Goal: Transaction & Acquisition: Purchase product/service

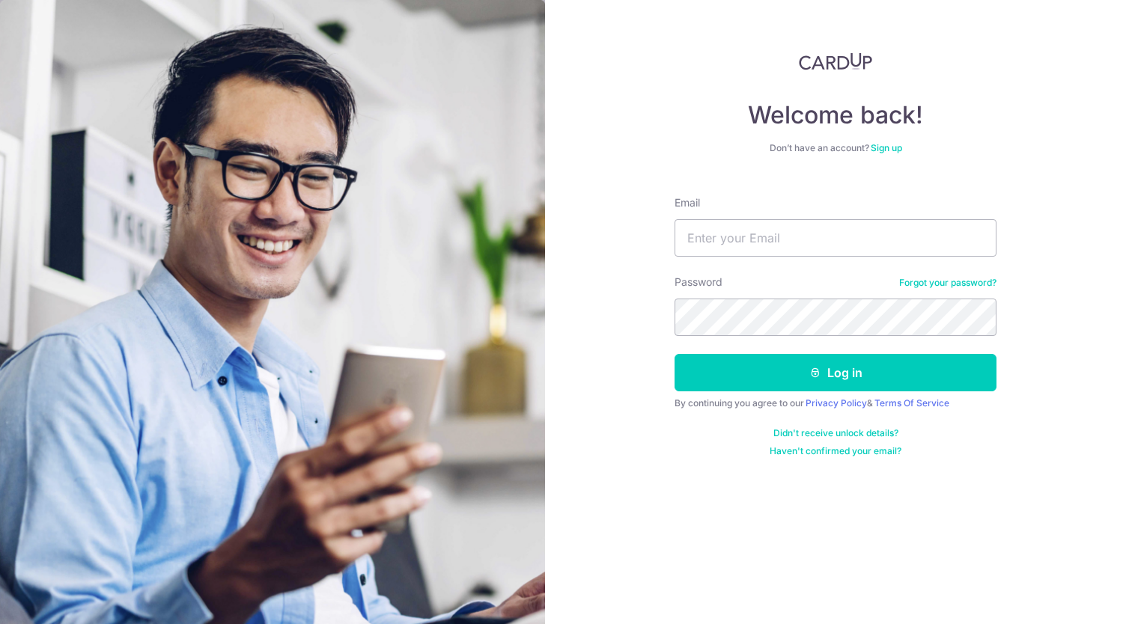
click at [747, 244] on input "Email" at bounding box center [835, 237] width 322 height 37
type input "debbieghy@gmail.com"
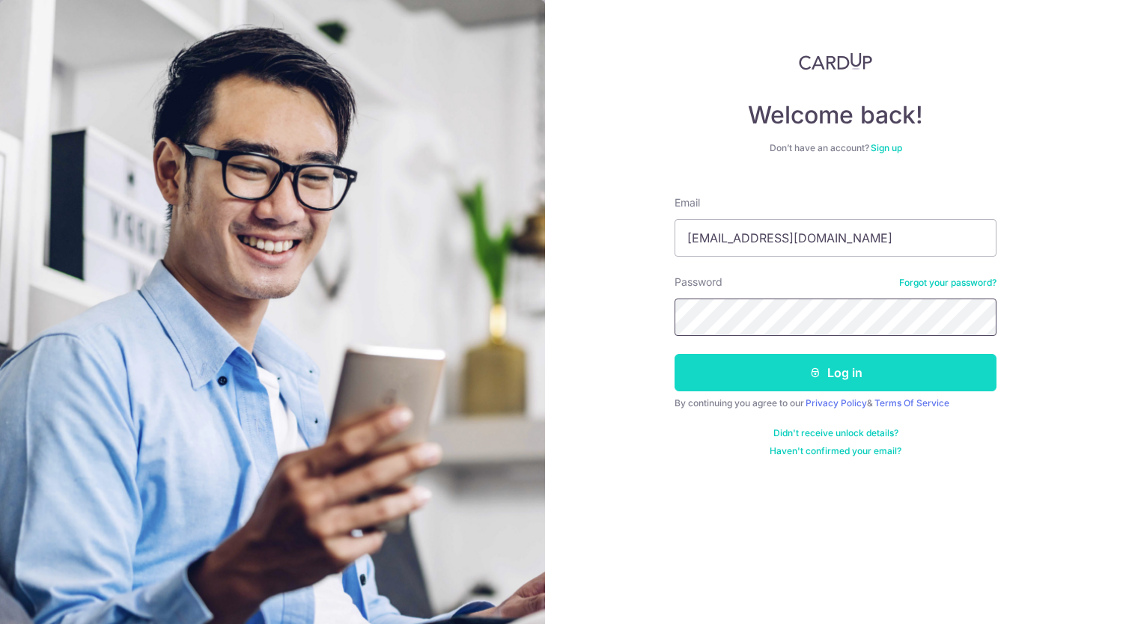
click at [674, 354] on button "Log in" at bounding box center [835, 372] width 322 height 37
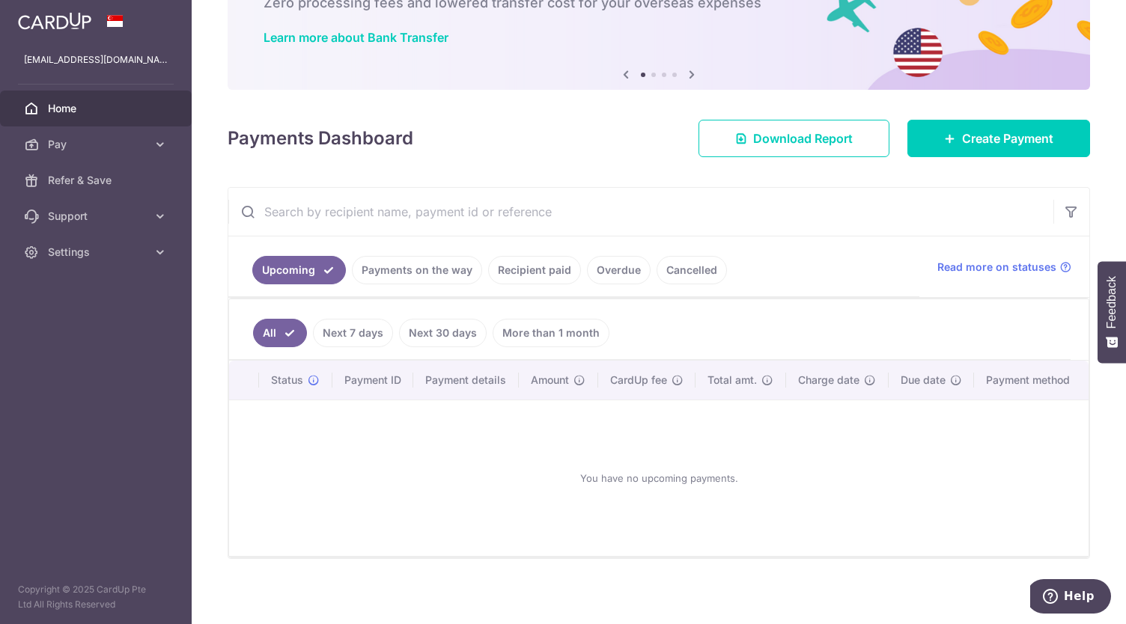
scroll to position [54, 0]
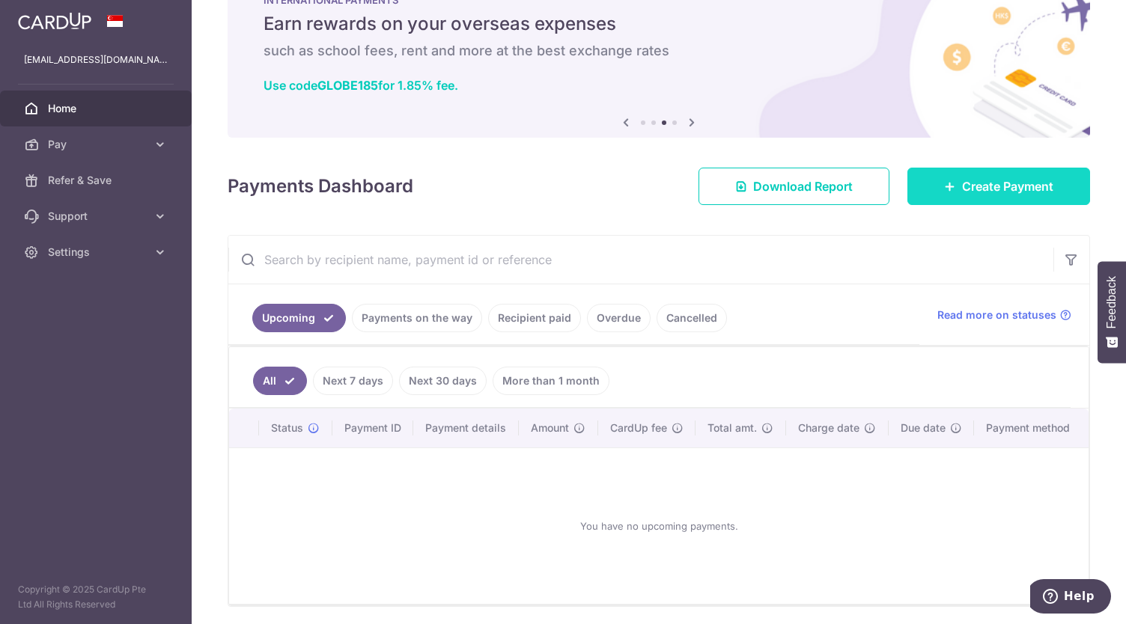
click at [1001, 186] on span "Create Payment" at bounding box center [1007, 186] width 91 height 18
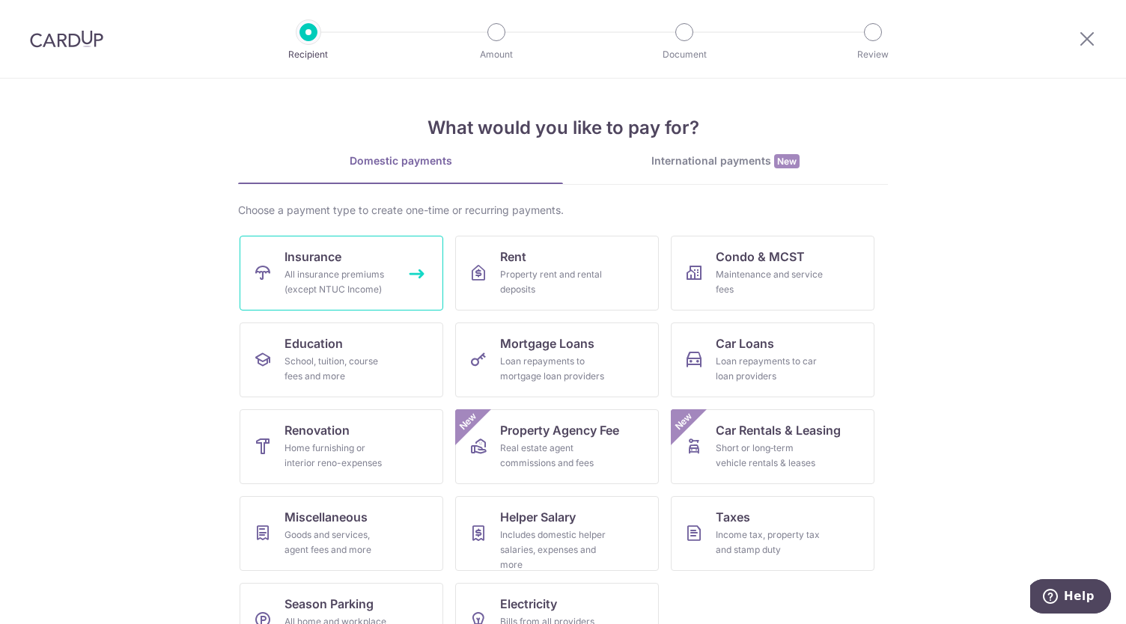
click at [353, 279] on div "All insurance premiums (except NTUC Income)" at bounding box center [338, 282] width 108 height 30
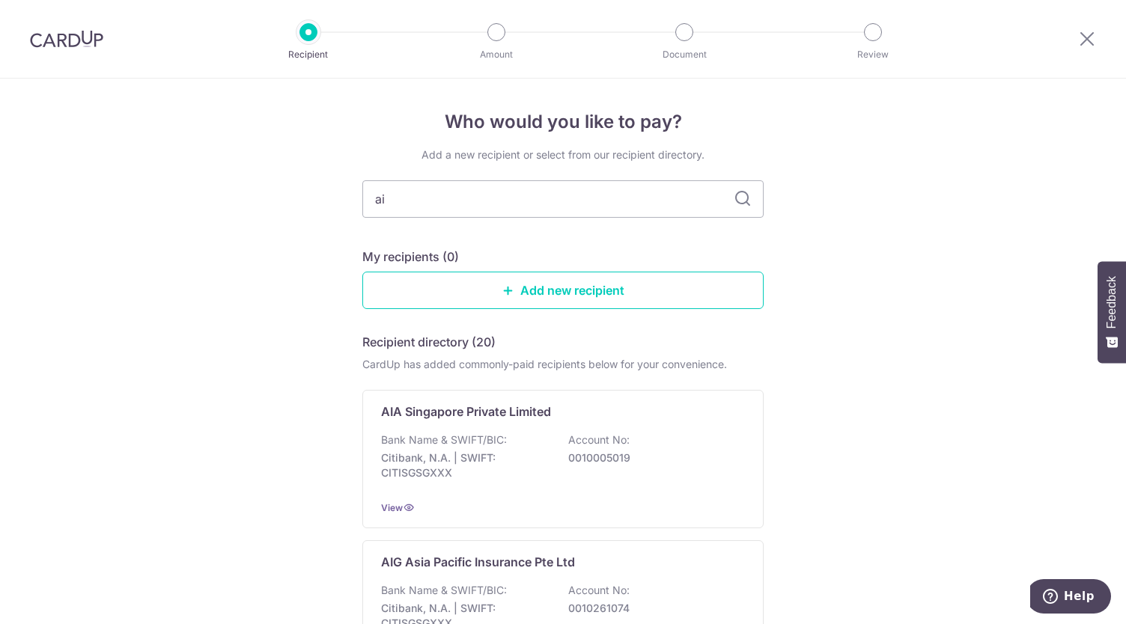
type input "aia"
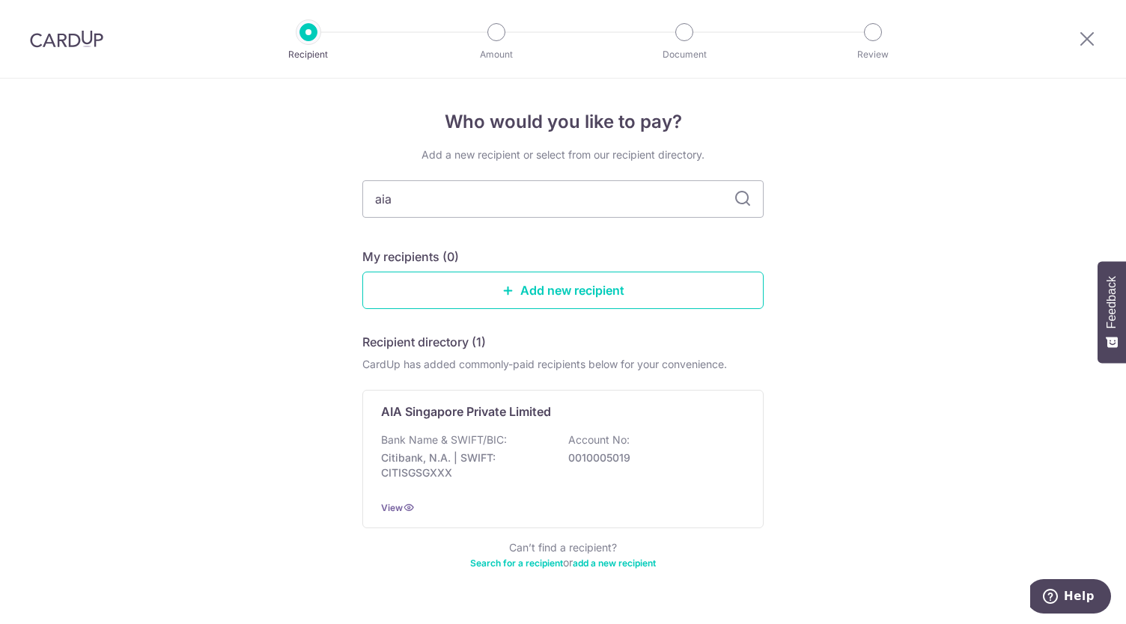
click at [739, 195] on icon at bounding box center [742, 199] width 18 height 18
click at [647, 193] on input "aia" at bounding box center [562, 198] width 401 height 37
type input "a"
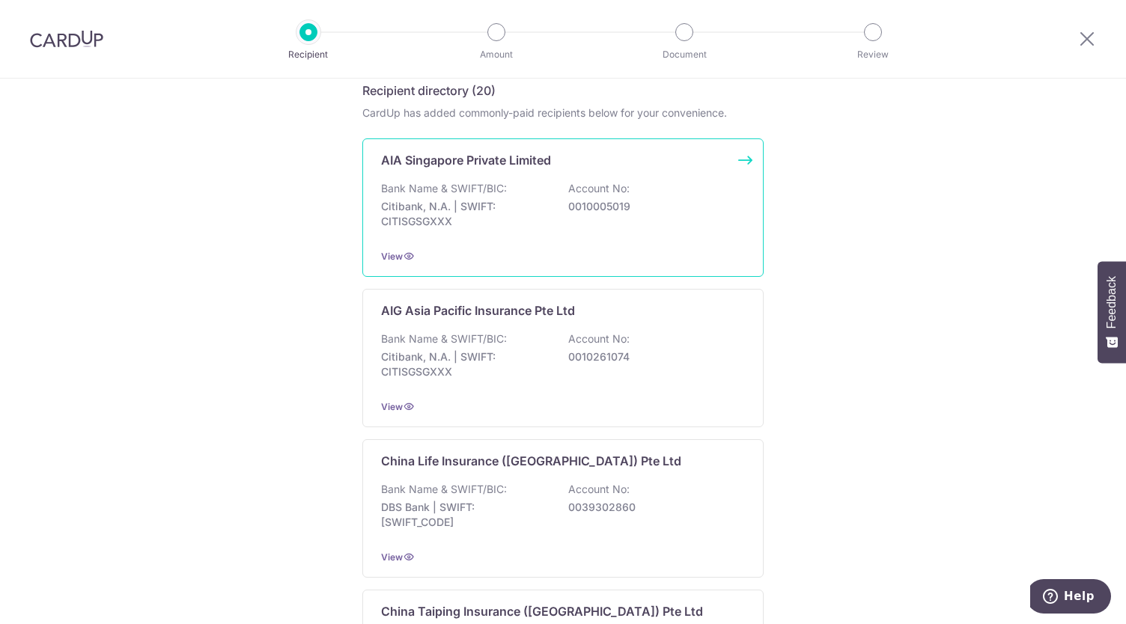
scroll to position [250, 0]
click at [533, 230] on div "Bank Name & SWIFT/BIC: Citibank, N.A. | SWIFT: CITISGSGXXX Account No: 00100050…" at bounding box center [563, 210] width 364 height 55
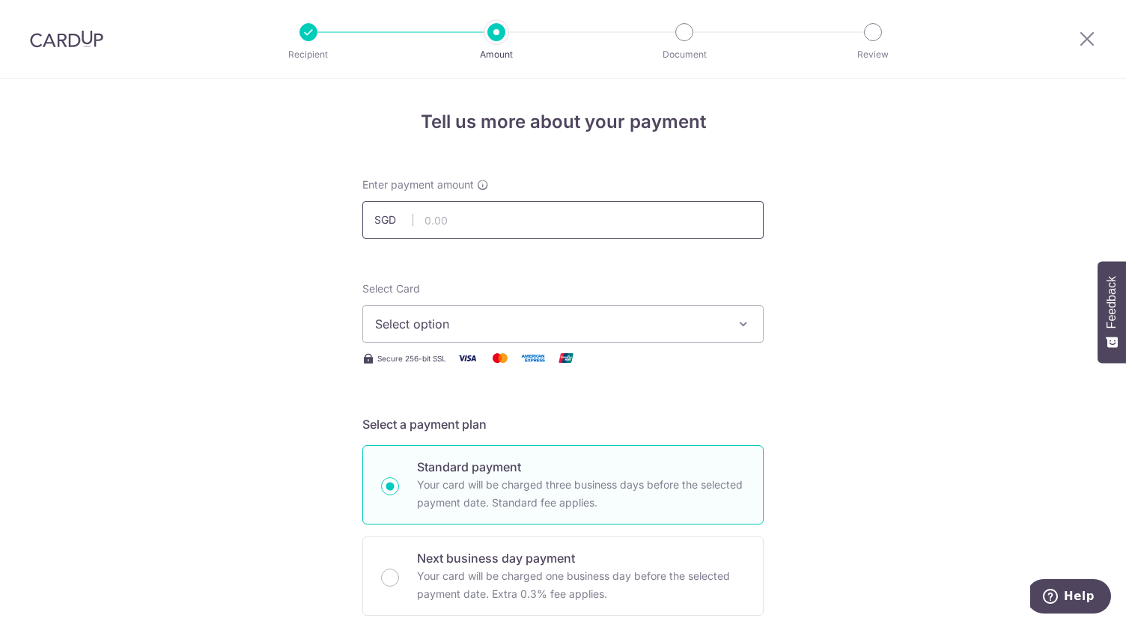
click at [512, 225] on input "text" at bounding box center [562, 219] width 401 height 37
type input "910.50"
click at [648, 284] on div "Select Card Select option Add credit card Your Cards **** 6199 **** 2295" at bounding box center [562, 311] width 401 height 61
click at [667, 319] on span "Select option" at bounding box center [549, 324] width 349 height 18
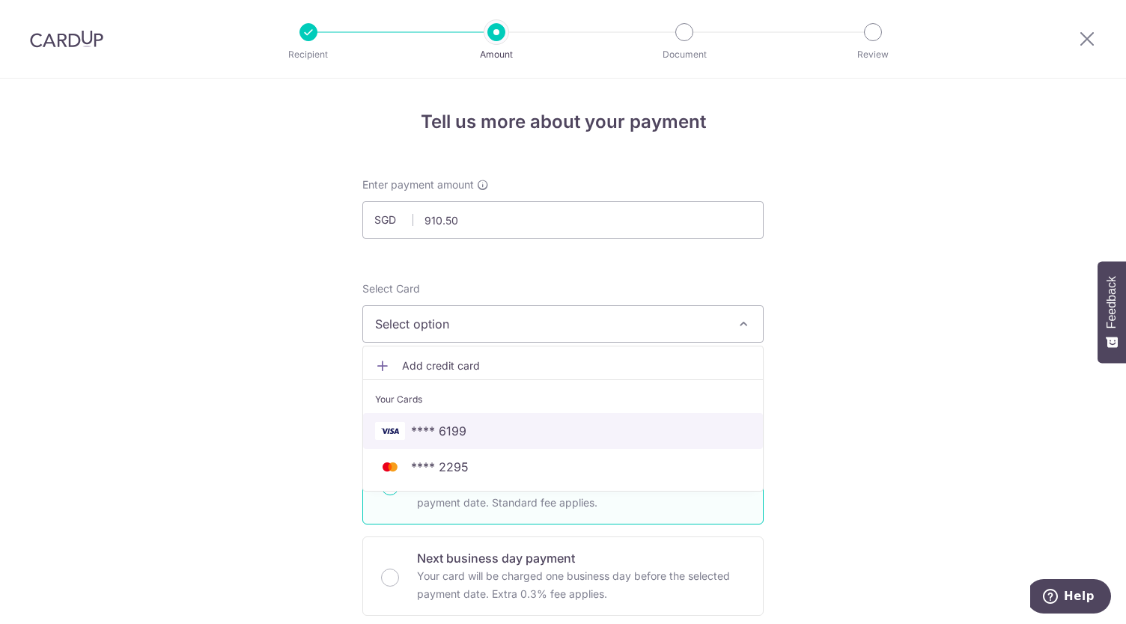
click at [570, 439] on link "**** 6199" at bounding box center [563, 431] width 400 height 36
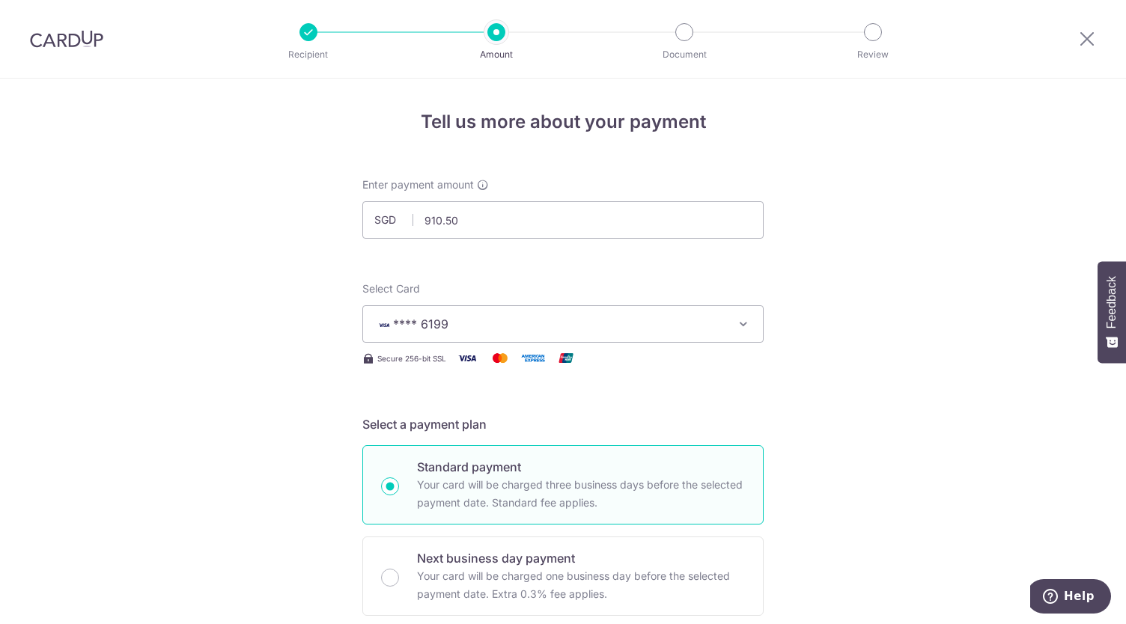
click at [716, 312] on button "**** 6199" at bounding box center [562, 323] width 401 height 37
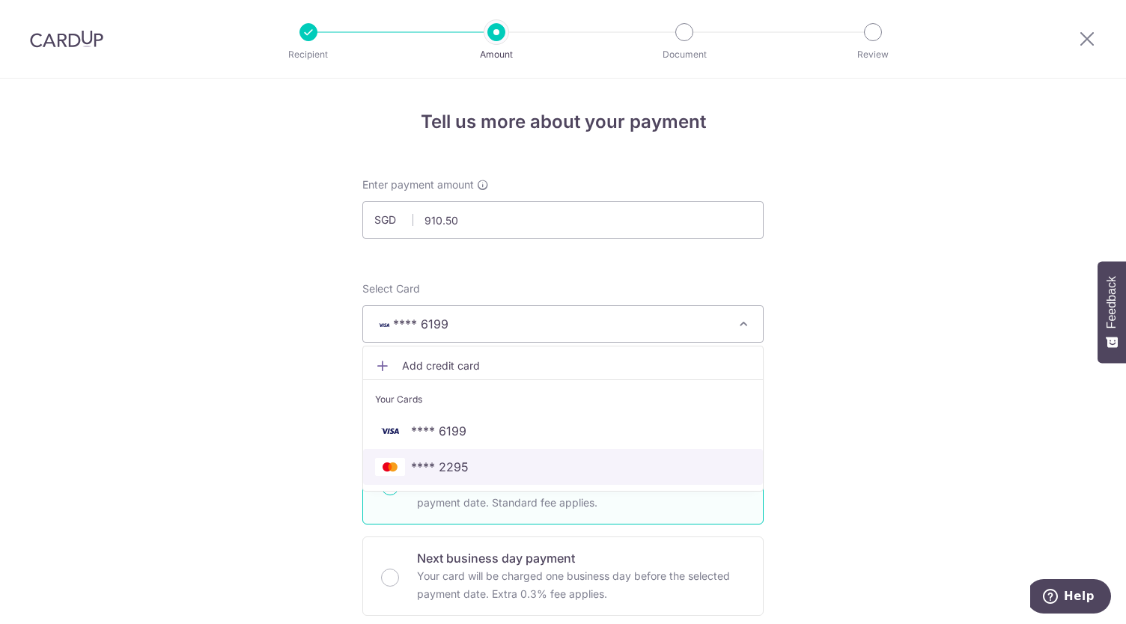
click at [632, 460] on span "**** 2295" at bounding box center [563, 467] width 376 height 18
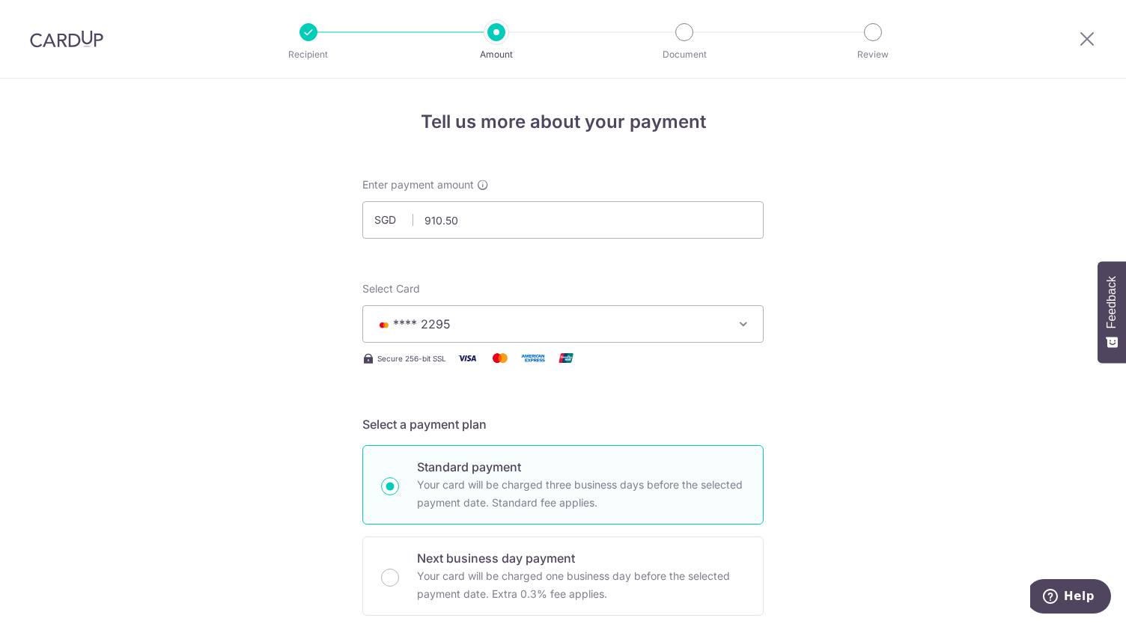
scroll to position [305, 0]
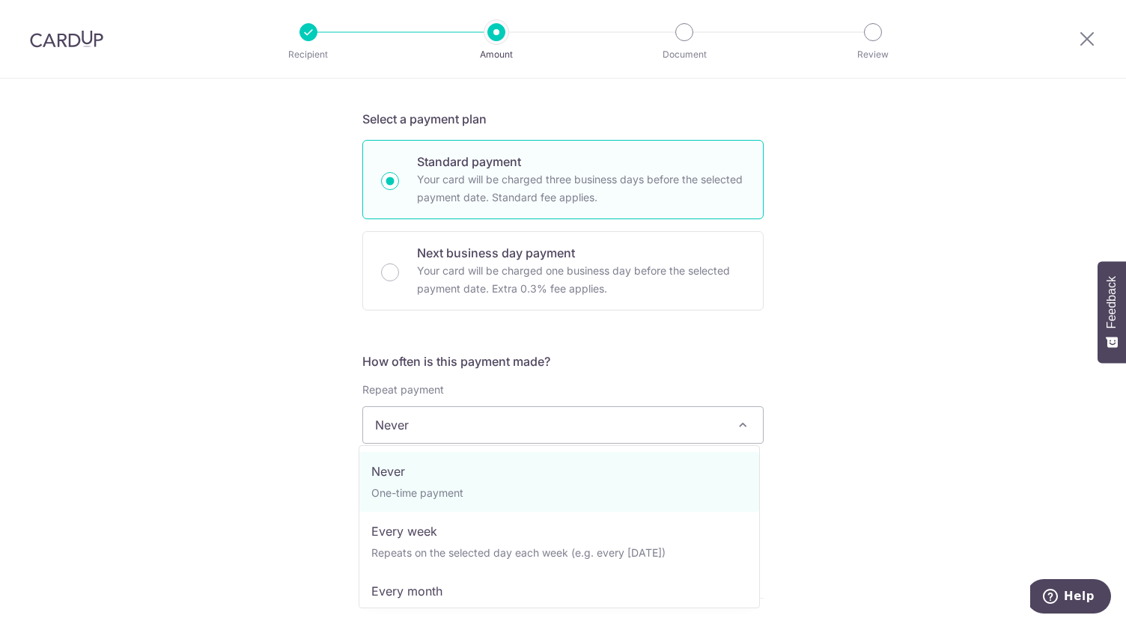
click at [595, 439] on span "Never" at bounding box center [563, 425] width 400 height 36
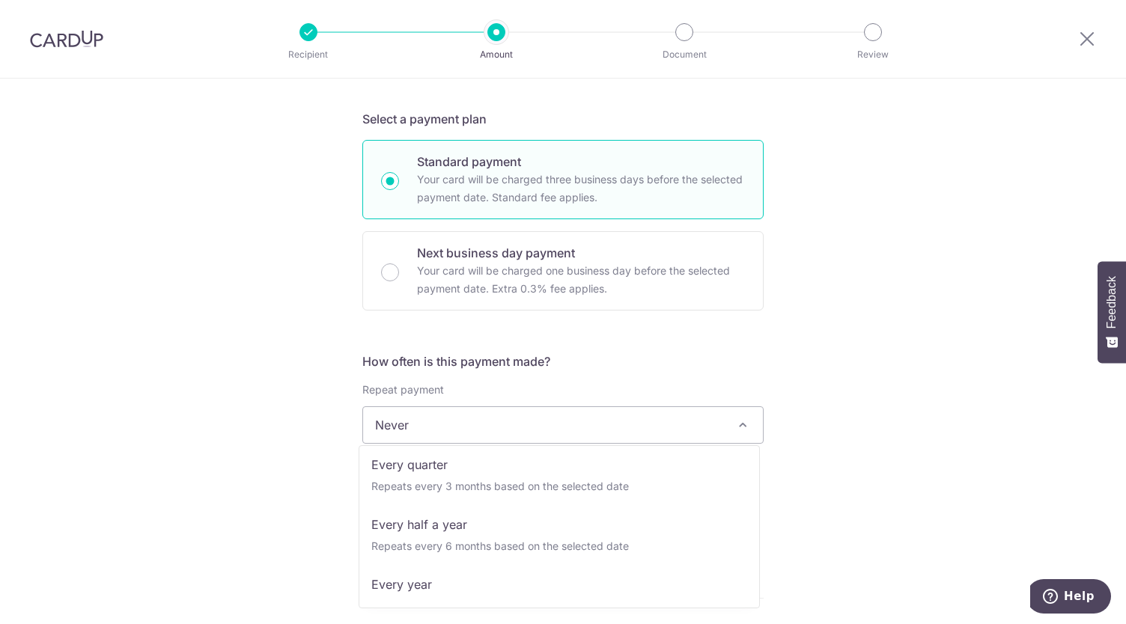
scroll to position [0, 0]
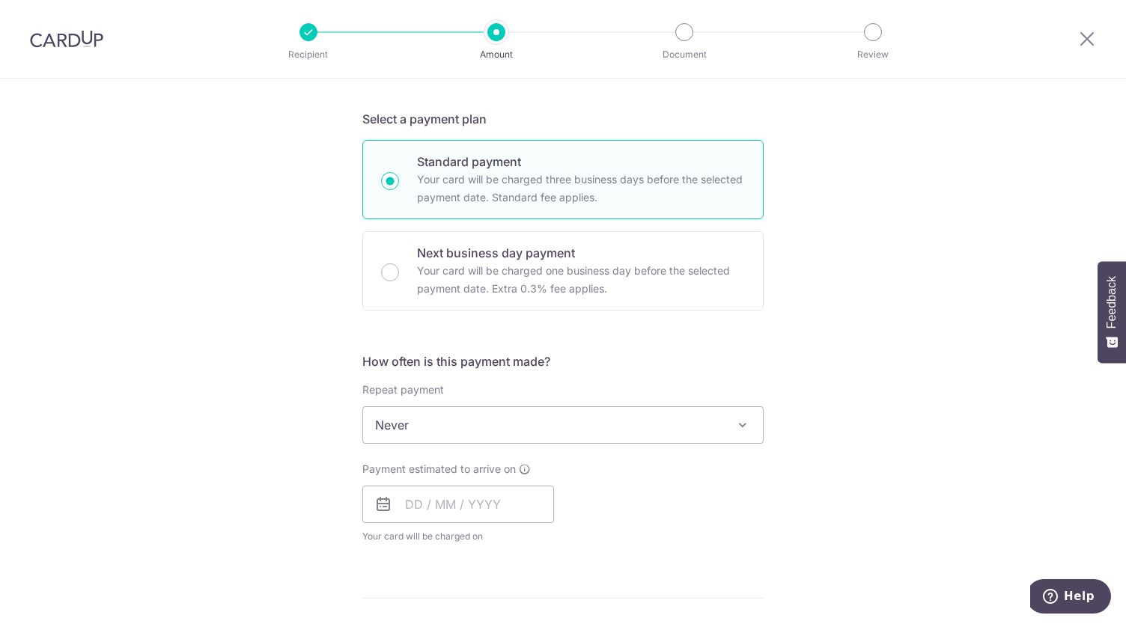
click at [849, 452] on div "Tell us more about your payment Enter payment amount SGD 910.50 910.50 Select C…" at bounding box center [563, 450] width 1126 height 1354
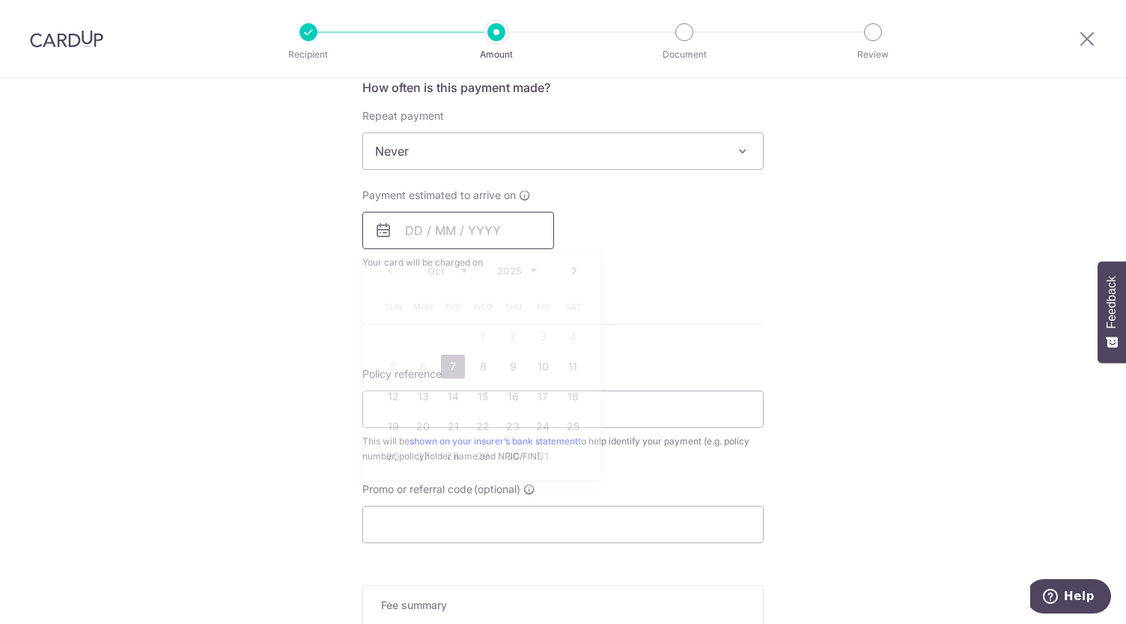
click at [516, 237] on input "text" at bounding box center [458, 230] width 192 height 37
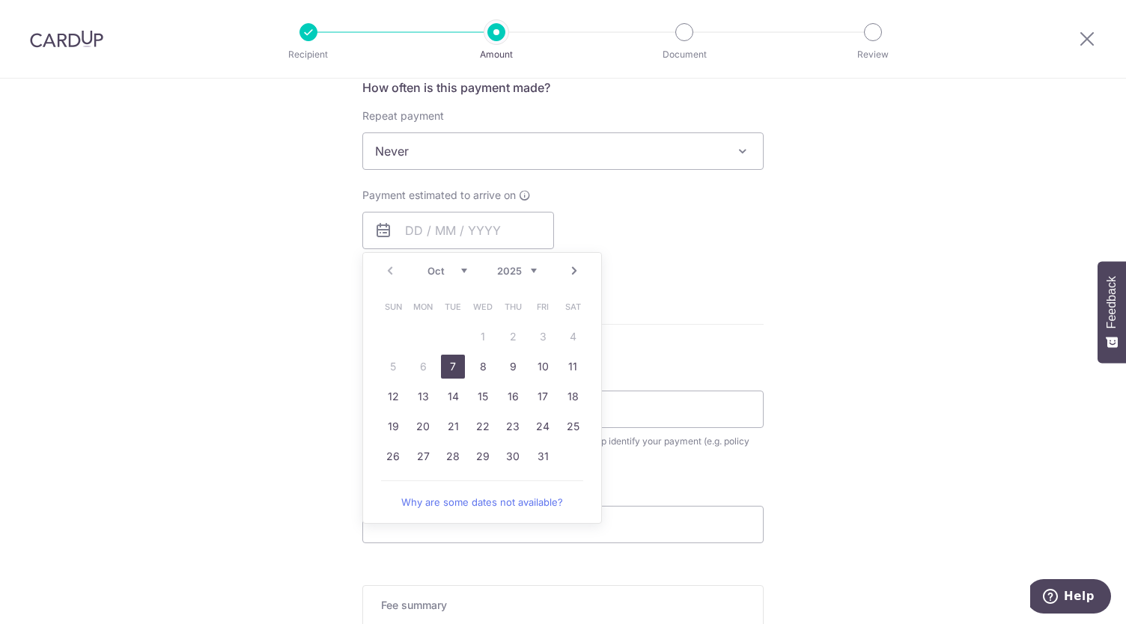
click at [373, 287] on div "Prev Next Oct Nov Dec 2025 2026 2027 2028 2029 2030 2031 2032 2033 2034 2035 Su…" at bounding box center [482, 388] width 240 height 272
click at [455, 367] on link "7" at bounding box center [453, 367] width 24 height 24
type input "[DATE]"
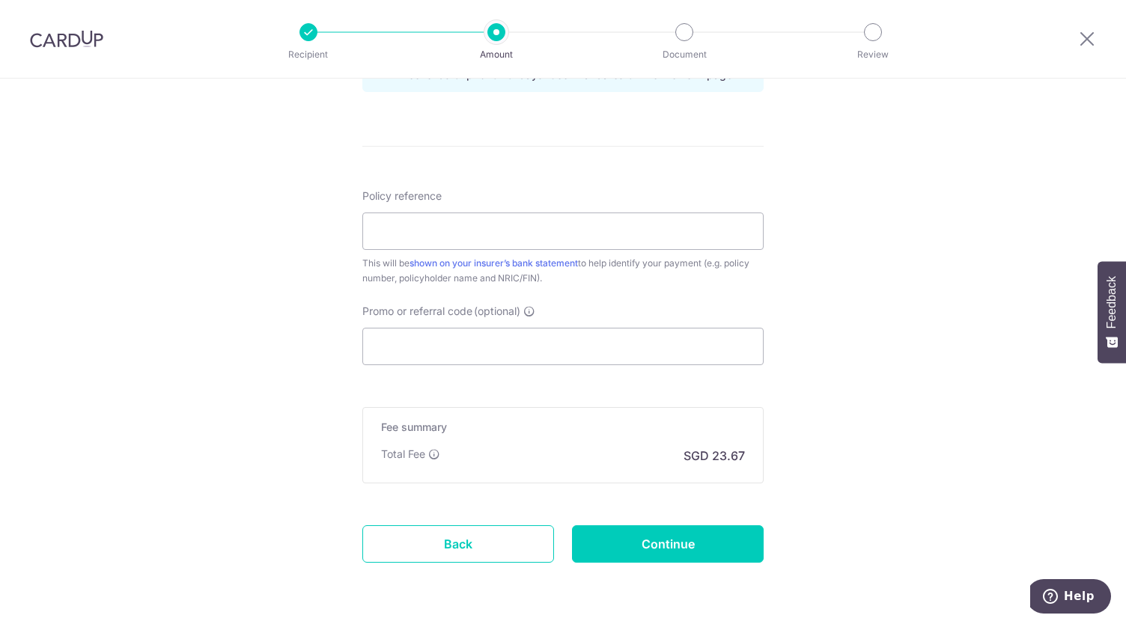
scroll to position [820, 0]
click at [617, 345] on input "Promo or referral code (optional)" at bounding box center [562, 345] width 401 height 37
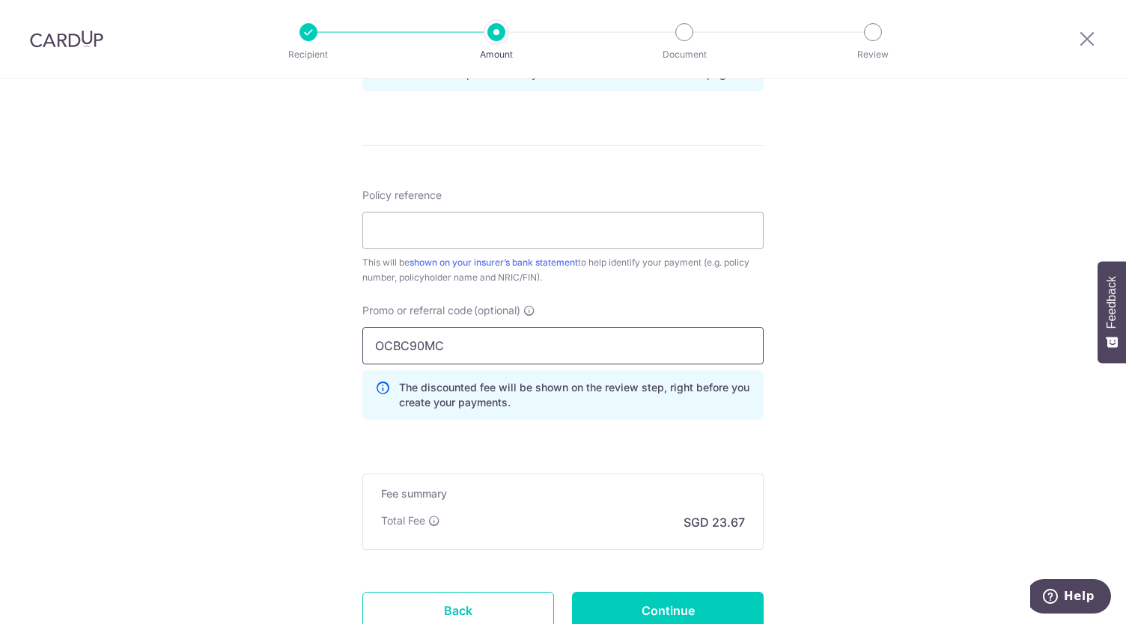
type input "OCBC90MC"
click at [736, 402] on p "The discounted fee will be shown on the review step, right before you create yo…" at bounding box center [575, 395] width 352 height 30
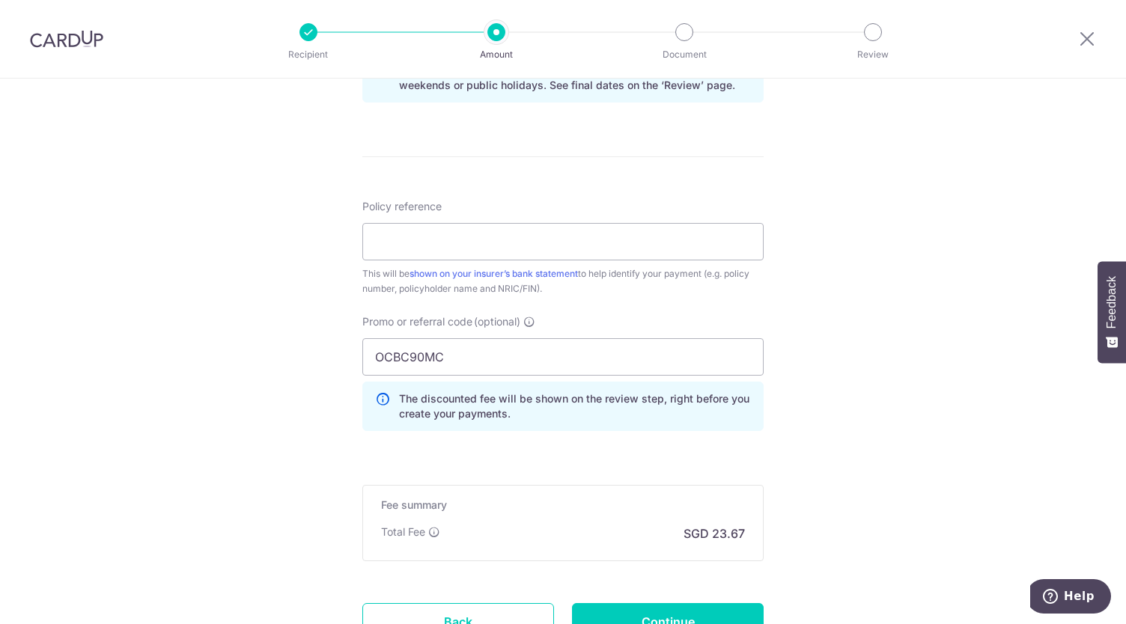
scroll to position [802, 0]
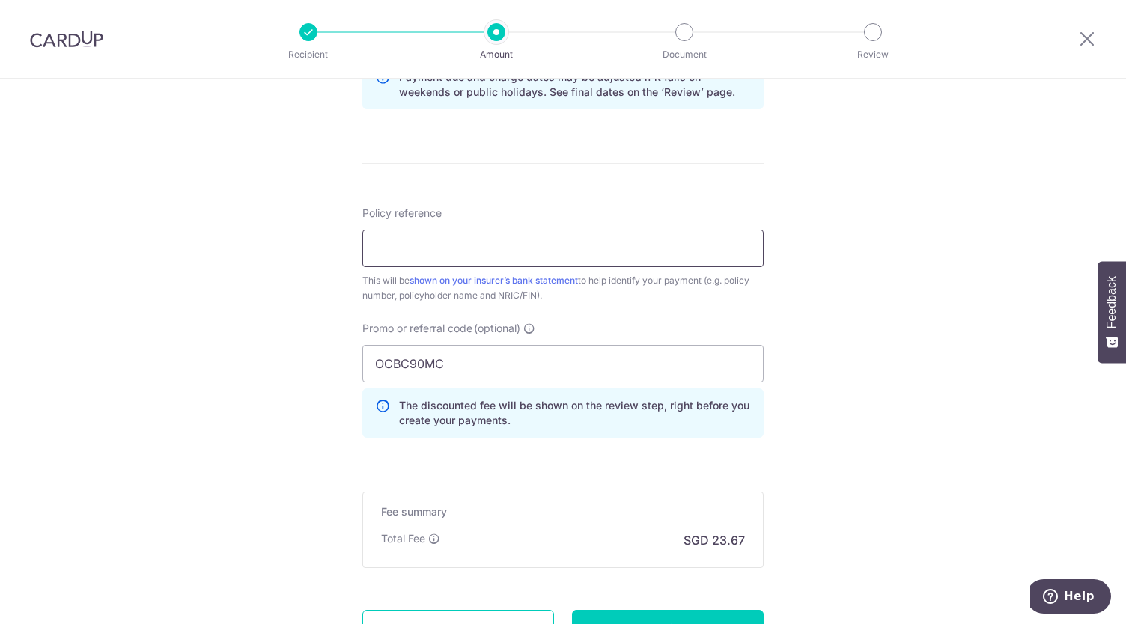
click at [561, 237] on input "Policy reference" at bounding box center [562, 248] width 401 height 37
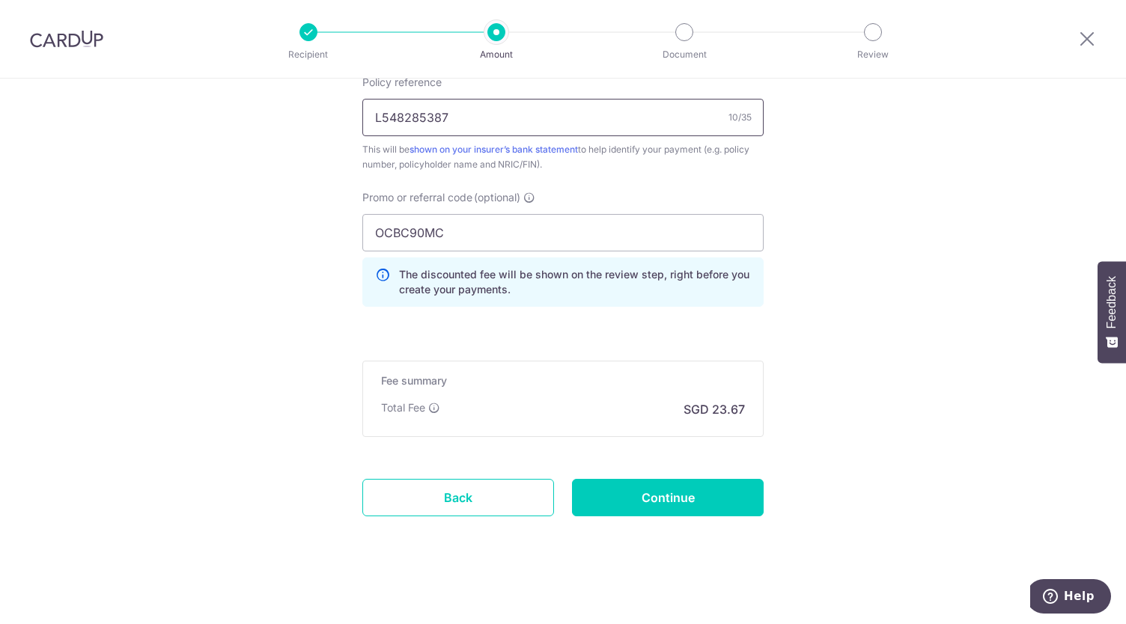
type input "L548285387"
click at [423, 228] on input "OCBC90MC" at bounding box center [562, 232] width 401 height 37
click at [454, 223] on input "OCBC90NMC" at bounding box center [562, 232] width 401 height 37
type input "OCBC90NMC"
click button "Add Card" at bounding box center [0, 0] width 0 height 0
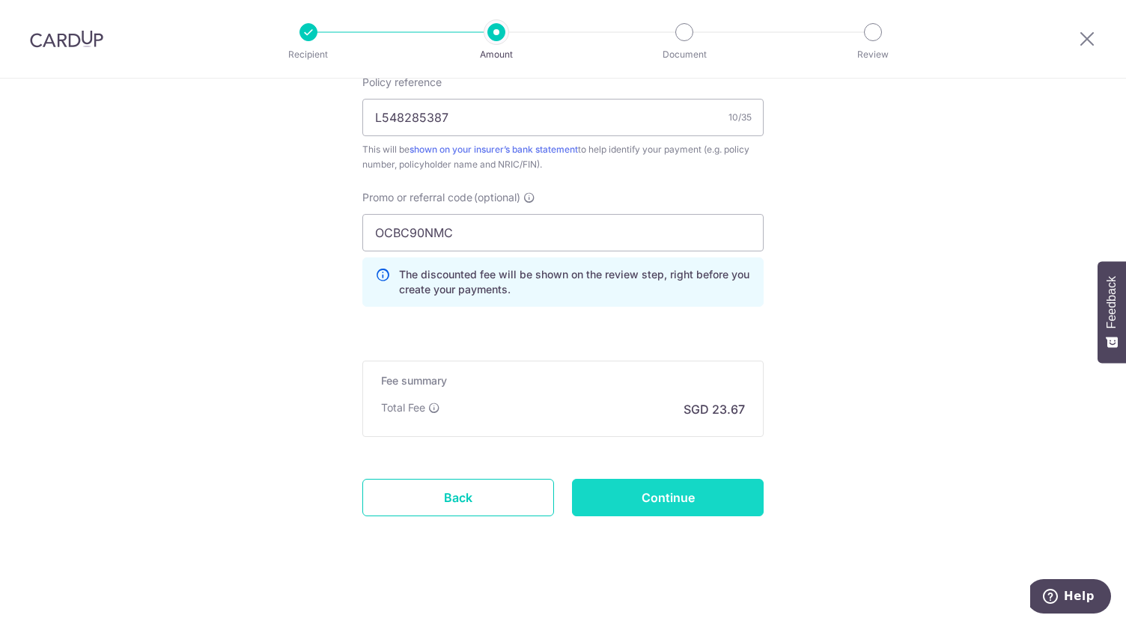
click at [625, 483] on input "Continue" at bounding box center [668, 497] width 192 height 37
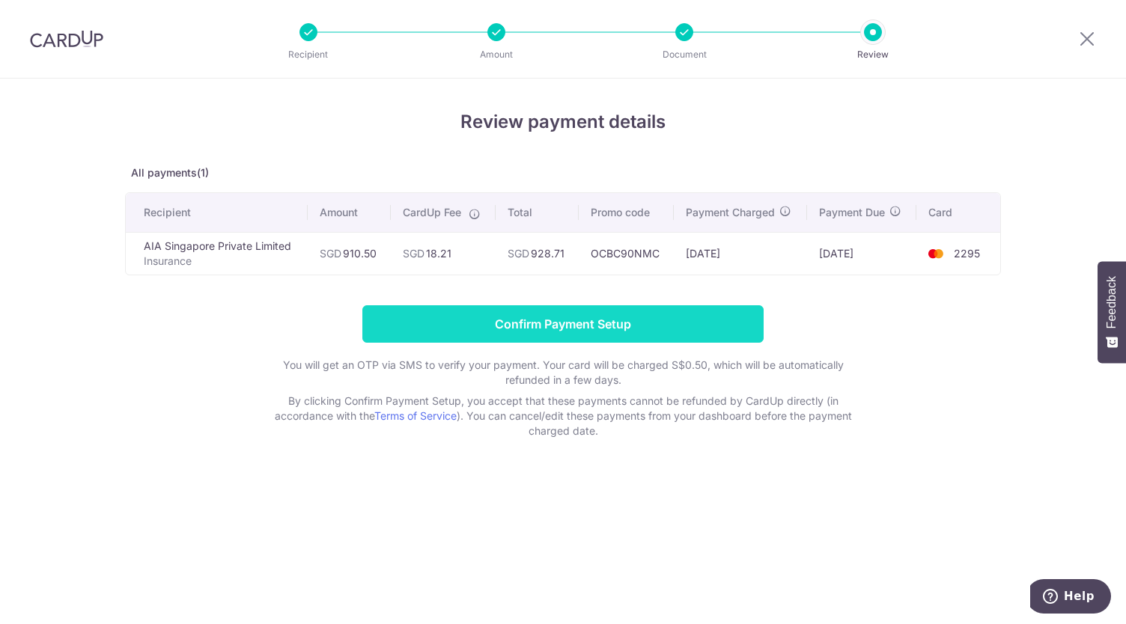
click at [495, 318] on input "Confirm Payment Setup" at bounding box center [562, 323] width 401 height 37
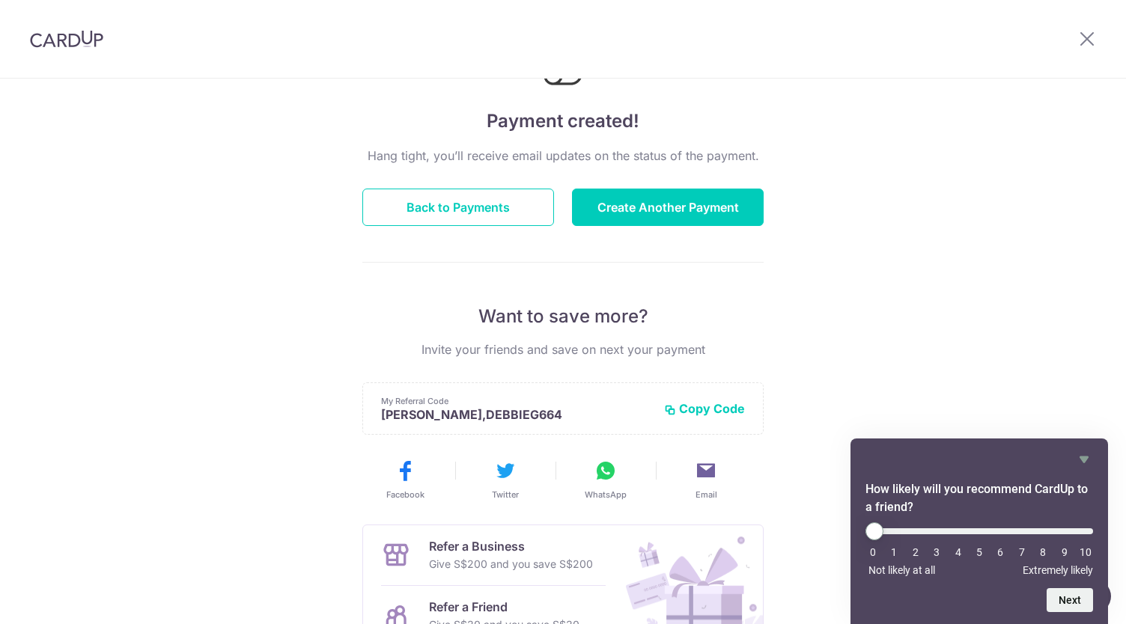
scroll to position [68, 0]
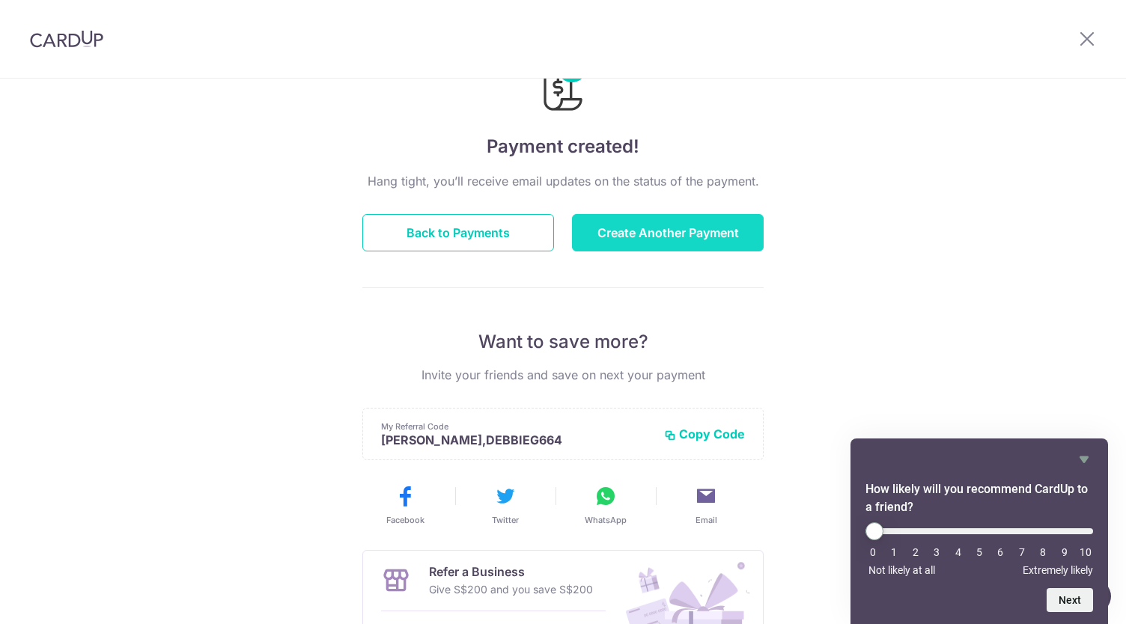
click at [644, 233] on button "Create Another Payment" at bounding box center [668, 232] width 192 height 37
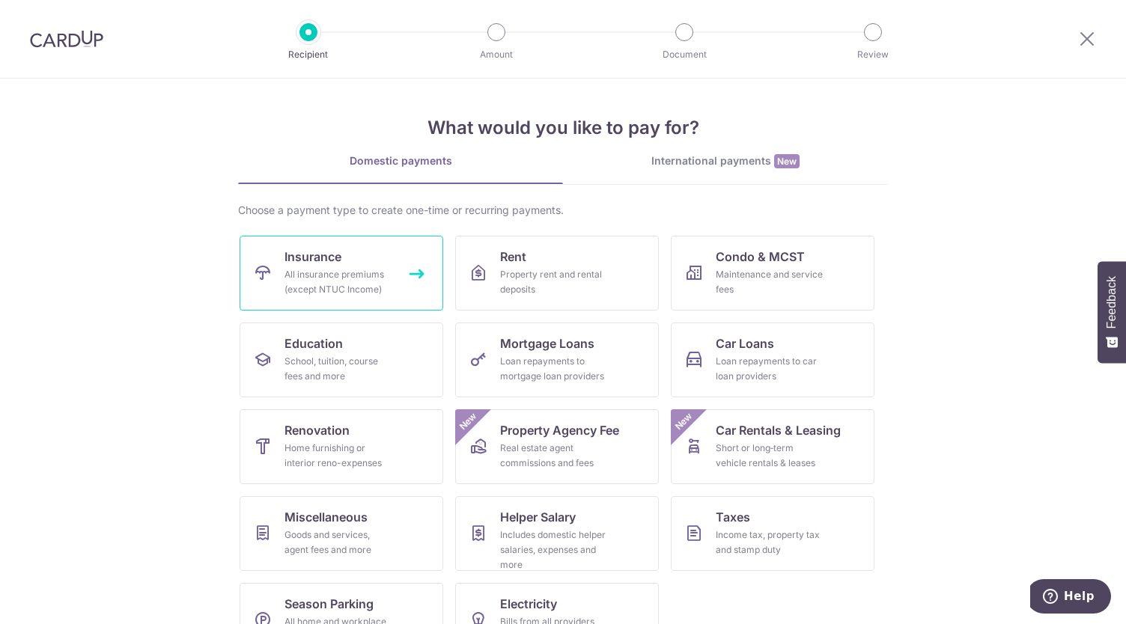
click at [284, 288] on div "All insurance premiums (except NTUC Income)" at bounding box center [338, 282] width 108 height 30
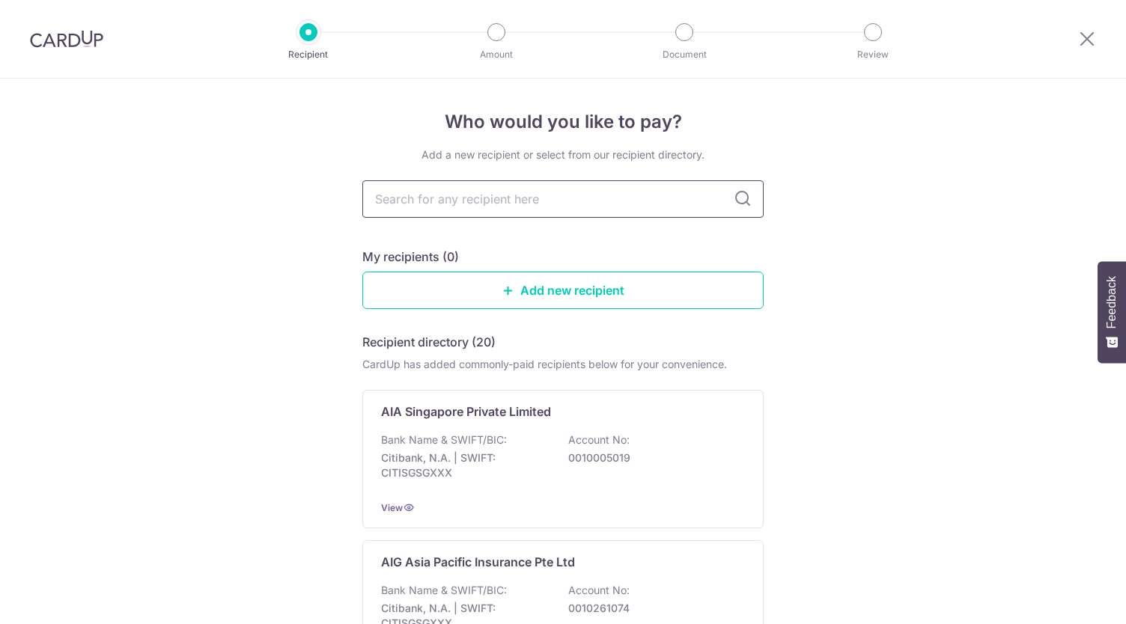
click at [457, 204] on input "text" at bounding box center [562, 198] width 401 height 37
type input "aia"
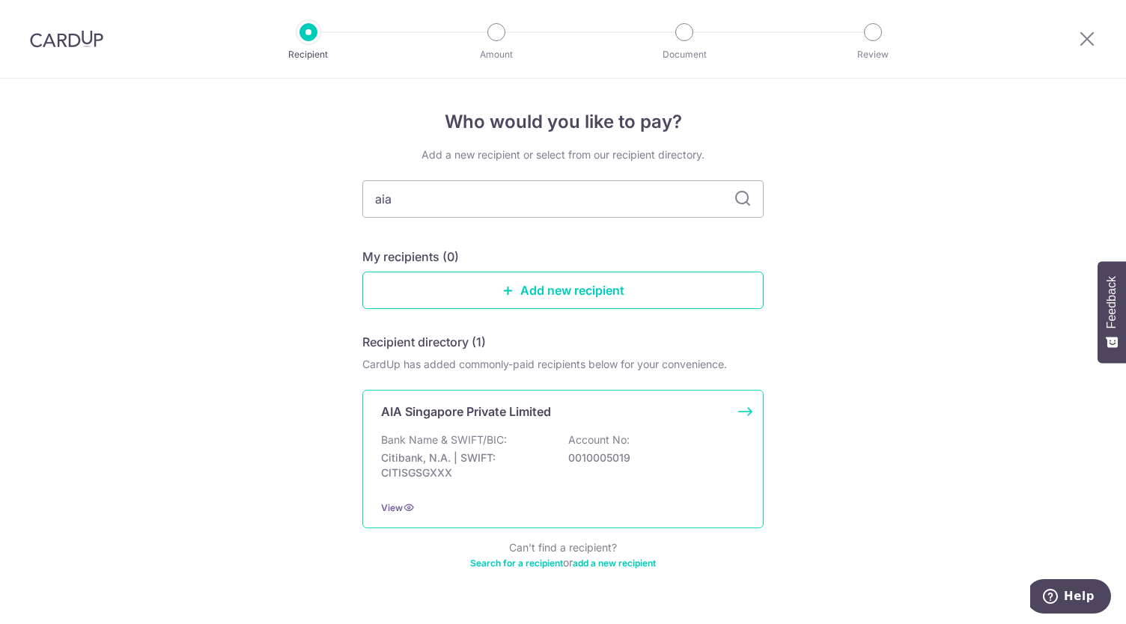
click at [640, 410] on div "AIA Singapore Private Limited" at bounding box center [554, 412] width 346 height 18
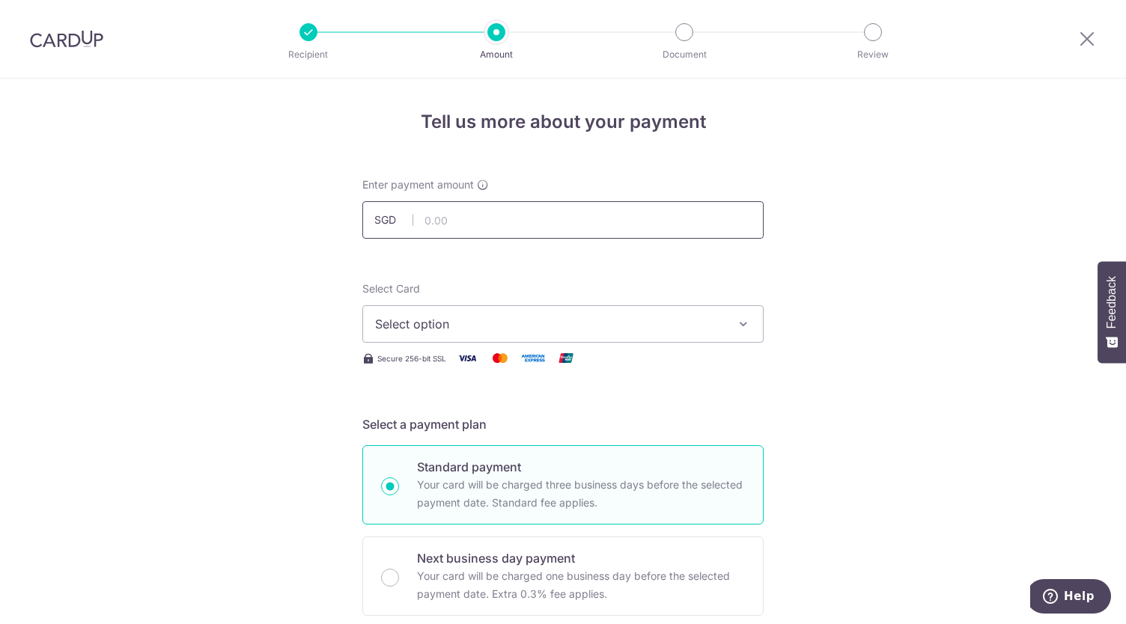
click at [486, 221] on input "text" at bounding box center [562, 219] width 401 height 37
type input "1,895.00"
click at [617, 300] on div "Select Card Select option Add credit card Your Cards **** 6199 **** 2295" at bounding box center [562, 311] width 401 height 61
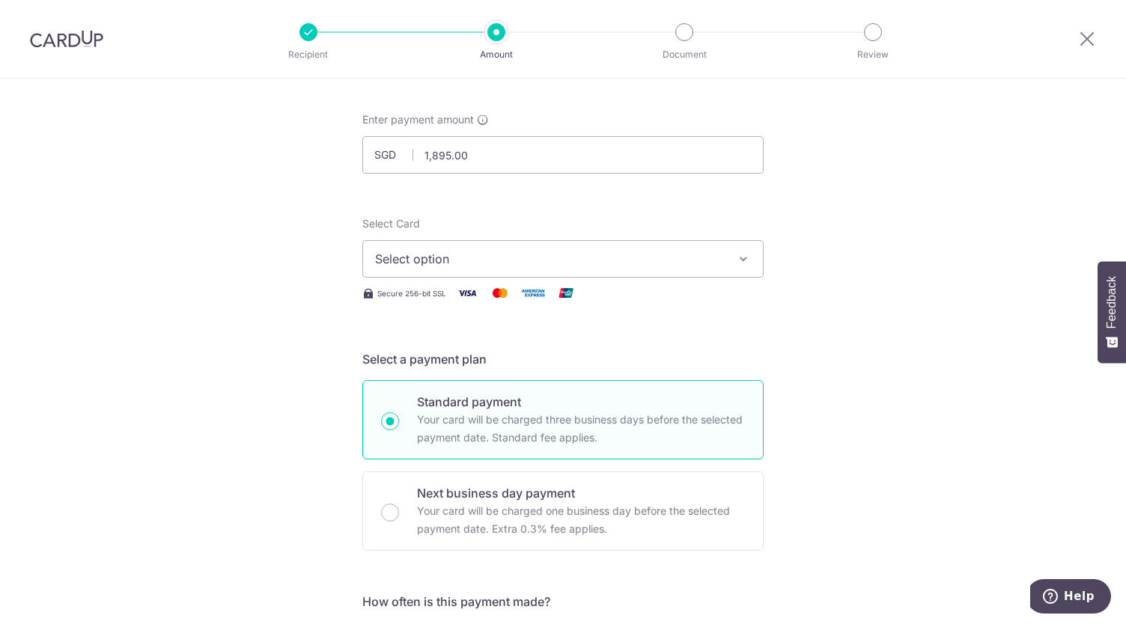
scroll to position [66, 0]
click at [510, 267] on button "Select option" at bounding box center [562, 258] width 401 height 37
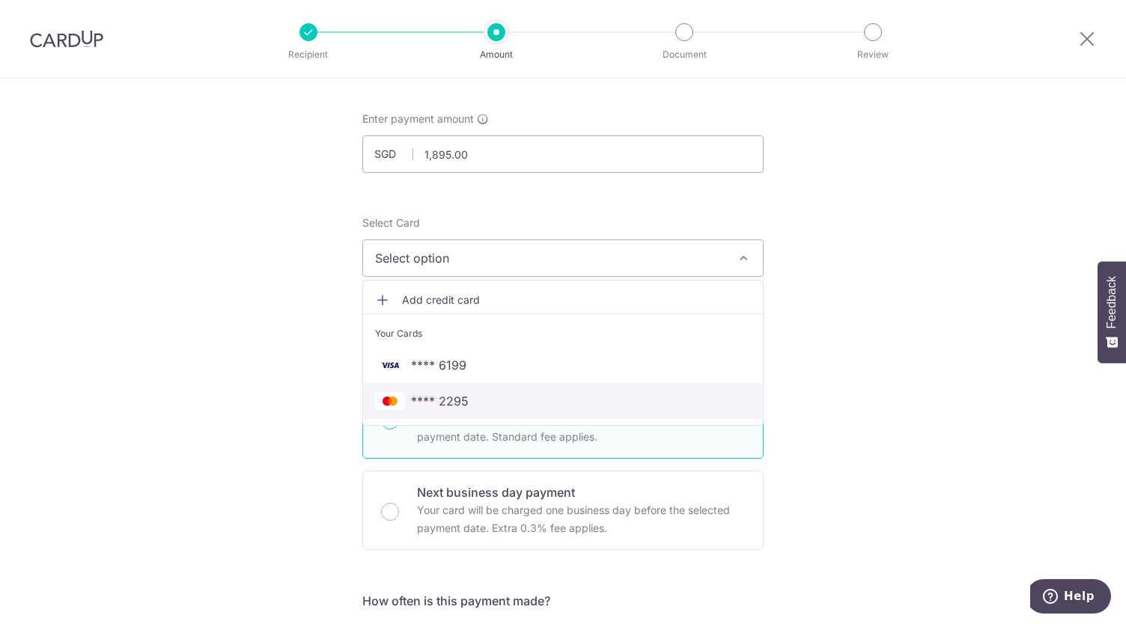
click at [482, 408] on span "**** 2295" at bounding box center [563, 401] width 376 height 18
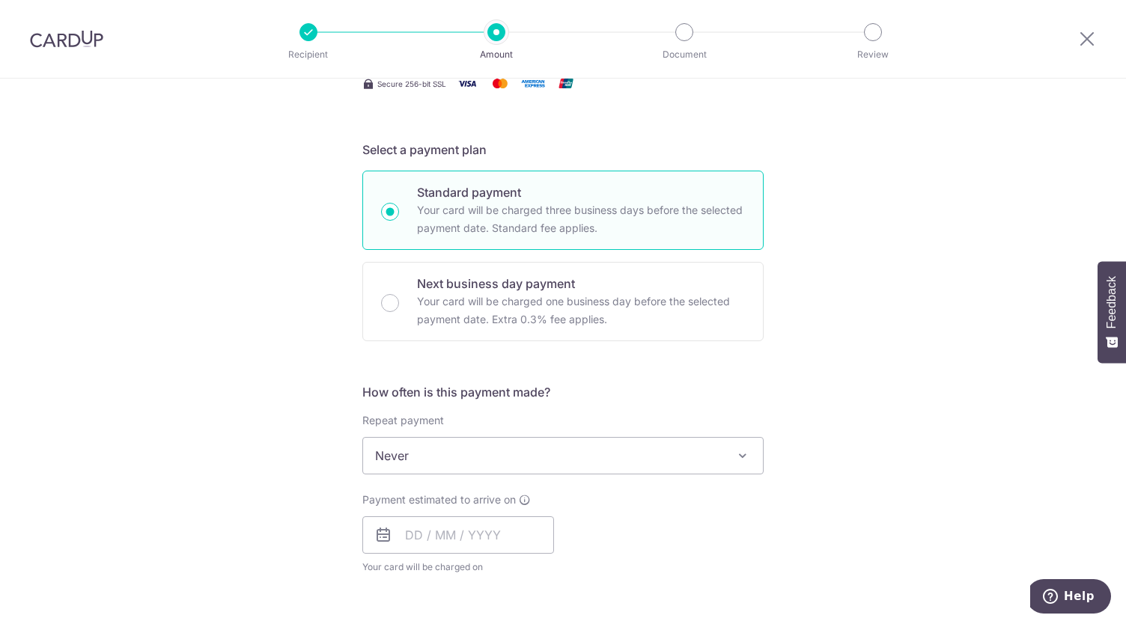
scroll to position [418, 0]
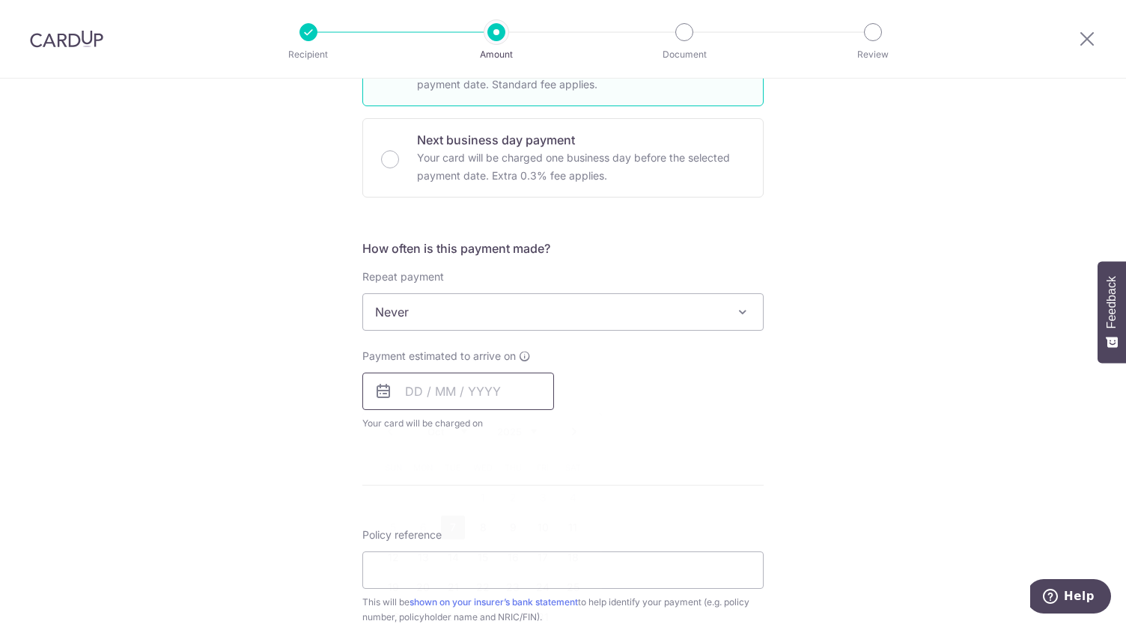
click at [454, 382] on input "text" at bounding box center [458, 391] width 192 height 37
click at [642, 386] on div "Payment estimated to arrive on Prev Next Oct Nov Dec 2025 2026 2027 2028 2029 2…" at bounding box center [562, 390] width 419 height 82
click at [433, 394] on input "text" at bounding box center [458, 391] width 192 height 37
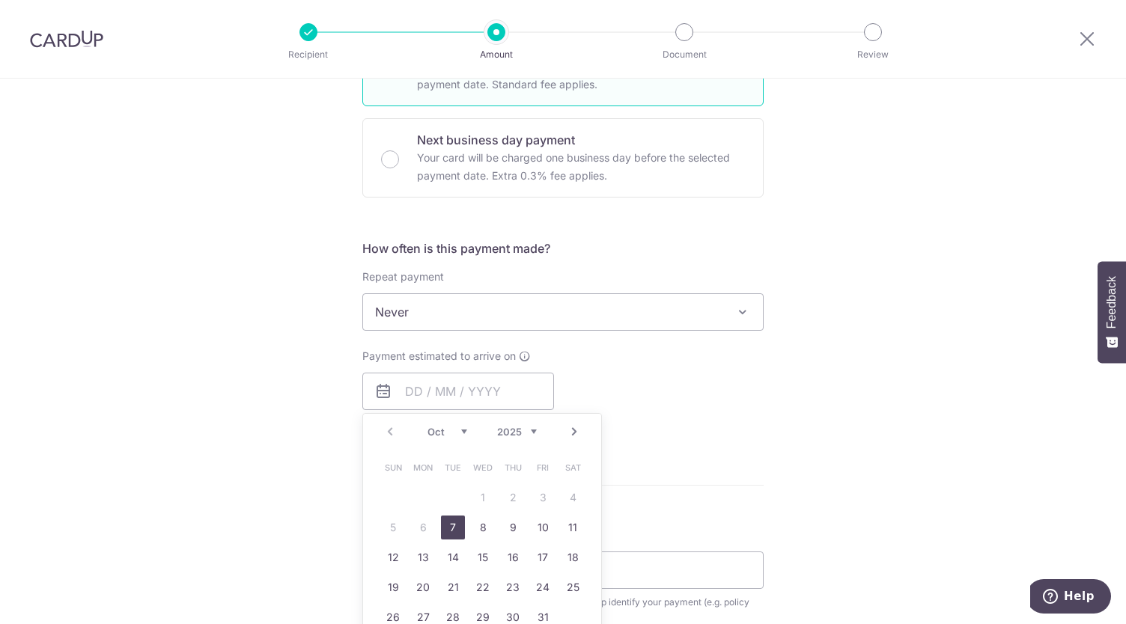
click at [455, 526] on link "7" at bounding box center [453, 528] width 24 height 24
type input "[DATE]"
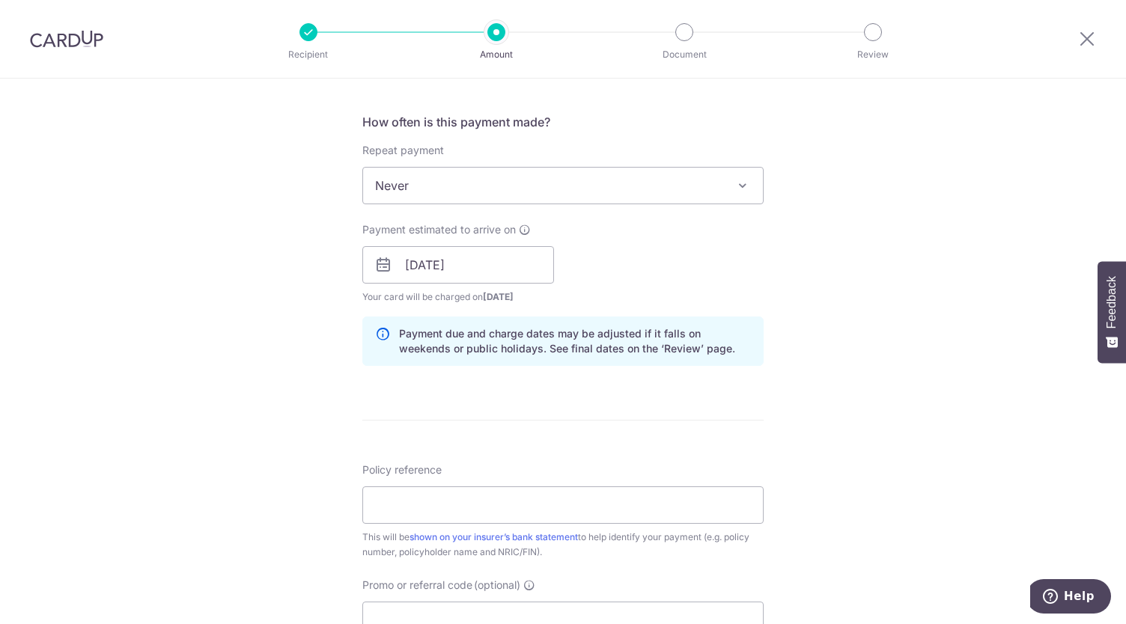
scroll to position [576, 0]
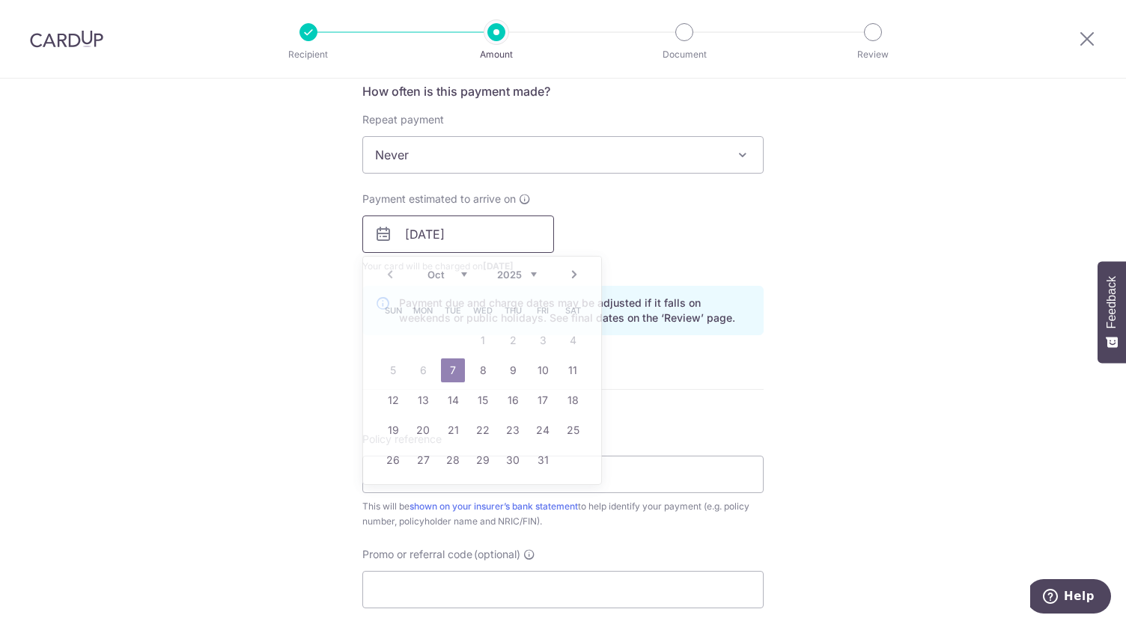
click at [460, 239] on input "[DATE]" at bounding box center [458, 234] width 192 height 37
click at [608, 245] on div "Payment estimated to arrive on 07/10/2025 Prev Next Oct Nov Dec 2025 2026 2027 …" at bounding box center [562, 233] width 419 height 82
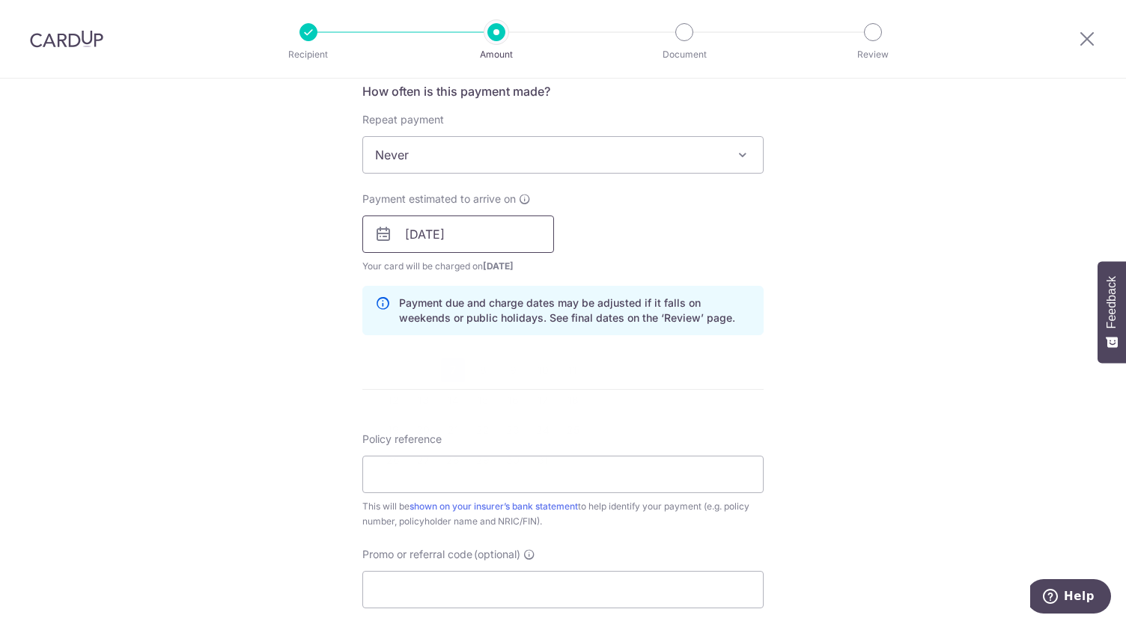
click at [448, 234] on input "[DATE]" at bounding box center [458, 234] width 192 height 37
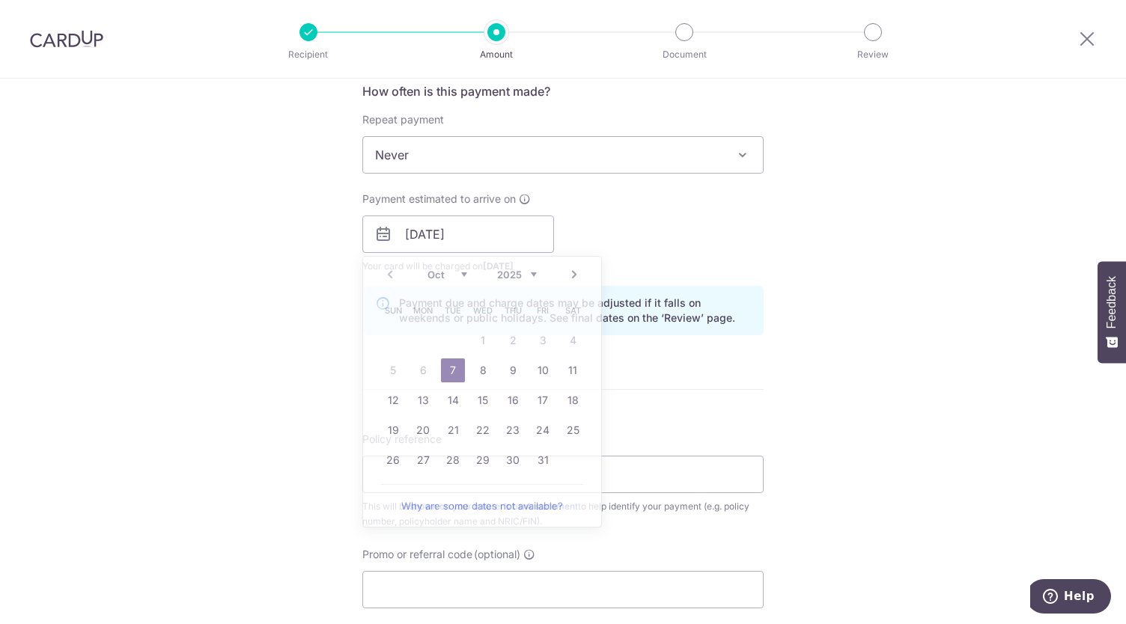
click at [645, 233] on div "Payment estimated to arrive on 07/10/2025 Prev Next Oct Nov Dec 2025 2026 2027 …" at bounding box center [562, 233] width 419 height 82
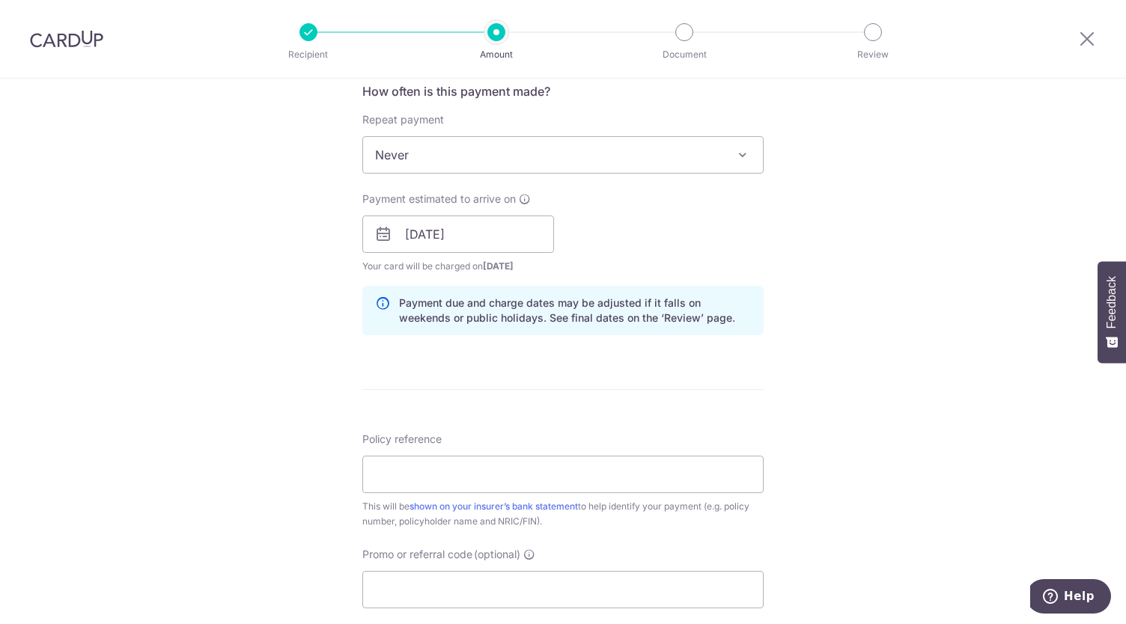
scroll to position [786, 0]
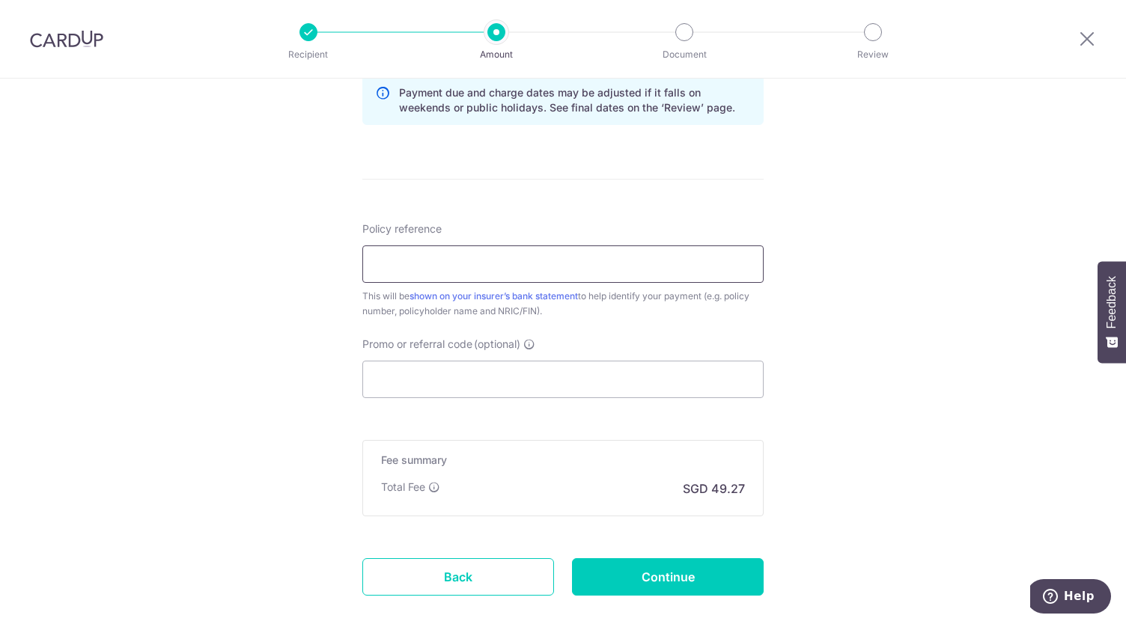
click at [546, 265] on input "Policy reference" at bounding box center [562, 263] width 401 height 37
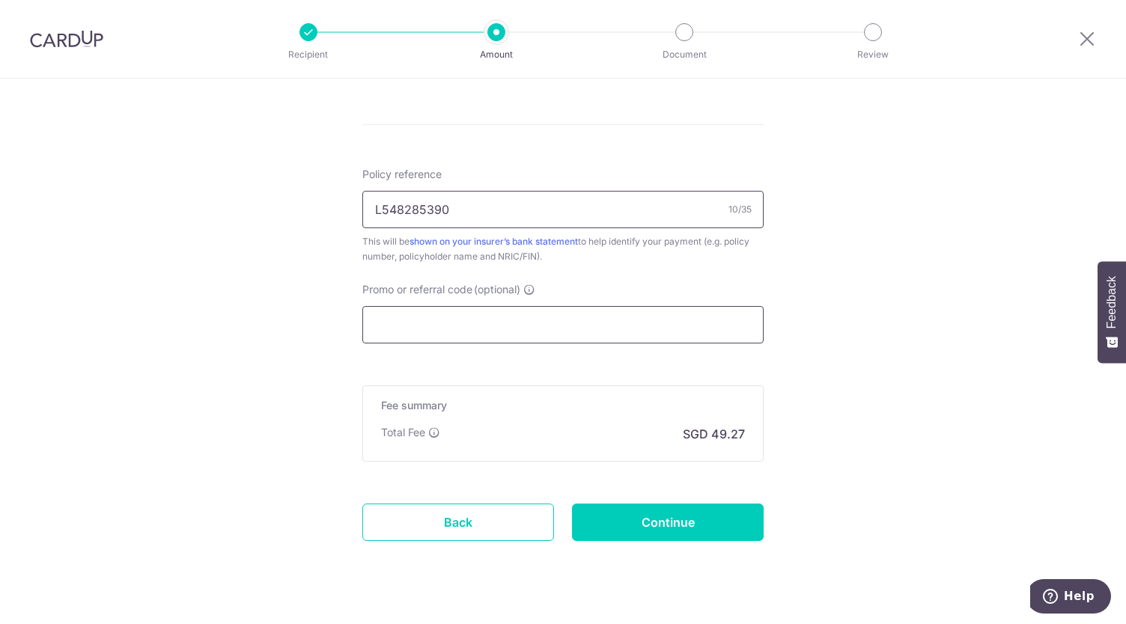
type input "L548285390"
click at [455, 313] on input "Promo or referral code (optional)" at bounding box center [562, 324] width 401 height 37
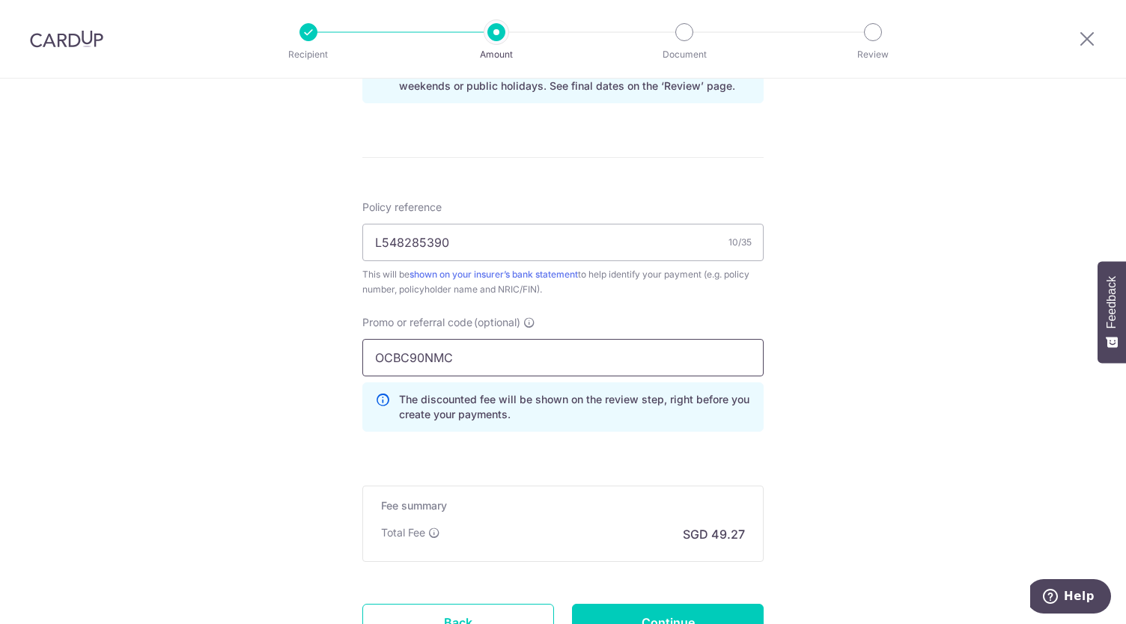
scroll to position [933, 0]
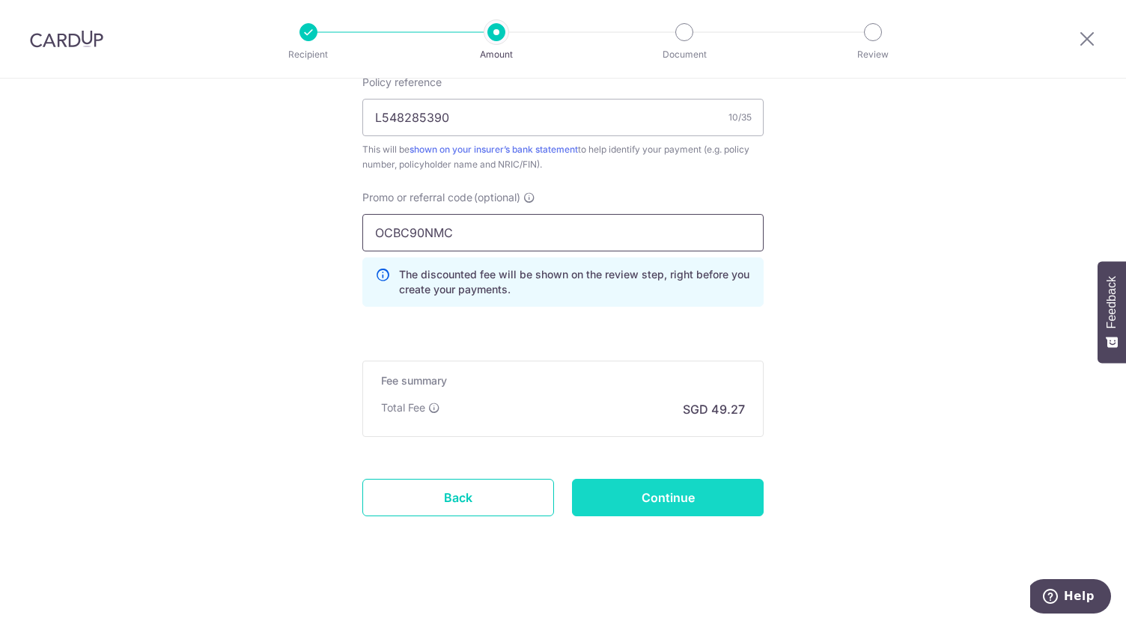
type input "OCBC90NMC"
click at [629, 507] on input "Continue" at bounding box center [668, 497] width 192 height 37
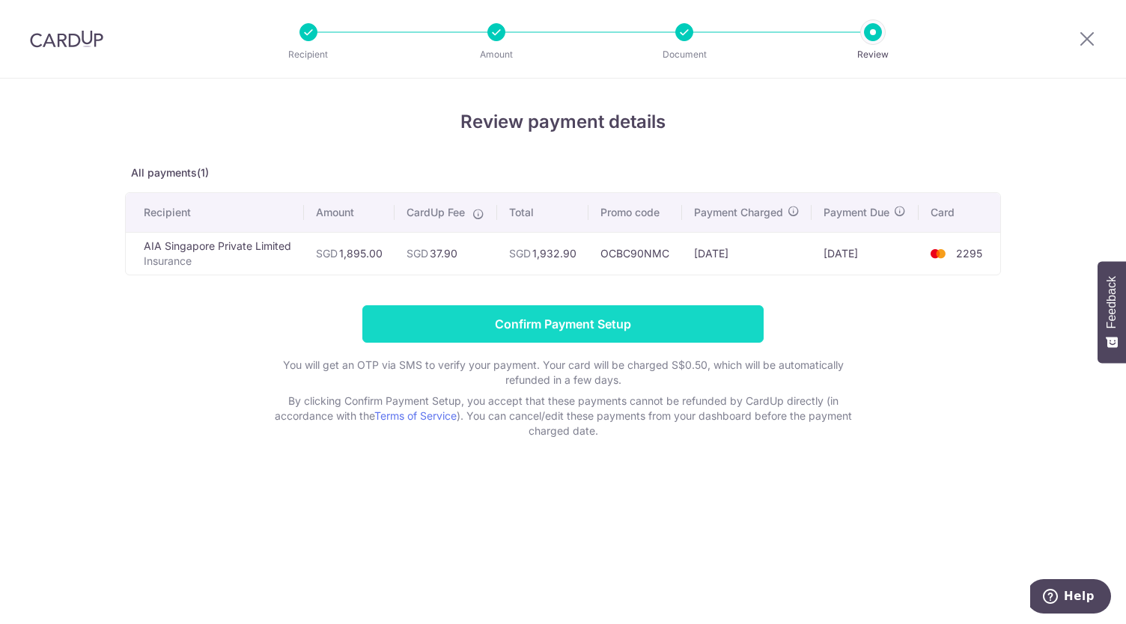
click at [555, 335] on input "Confirm Payment Setup" at bounding box center [562, 323] width 401 height 37
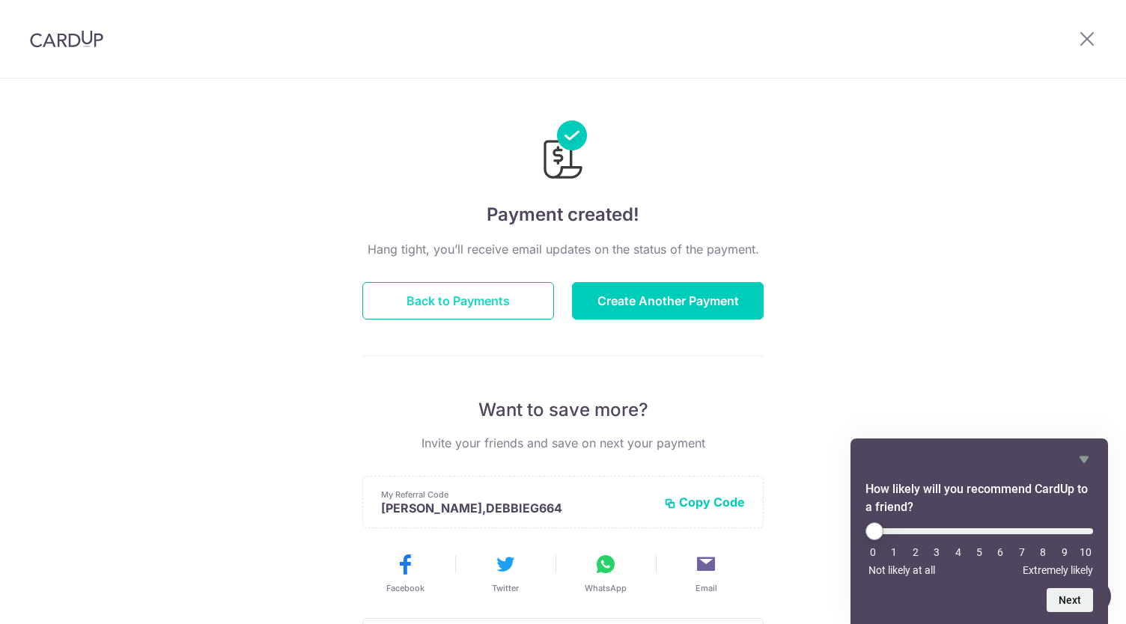
click at [527, 291] on button "Back to Payments" at bounding box center [458, 300] width 192 height 37
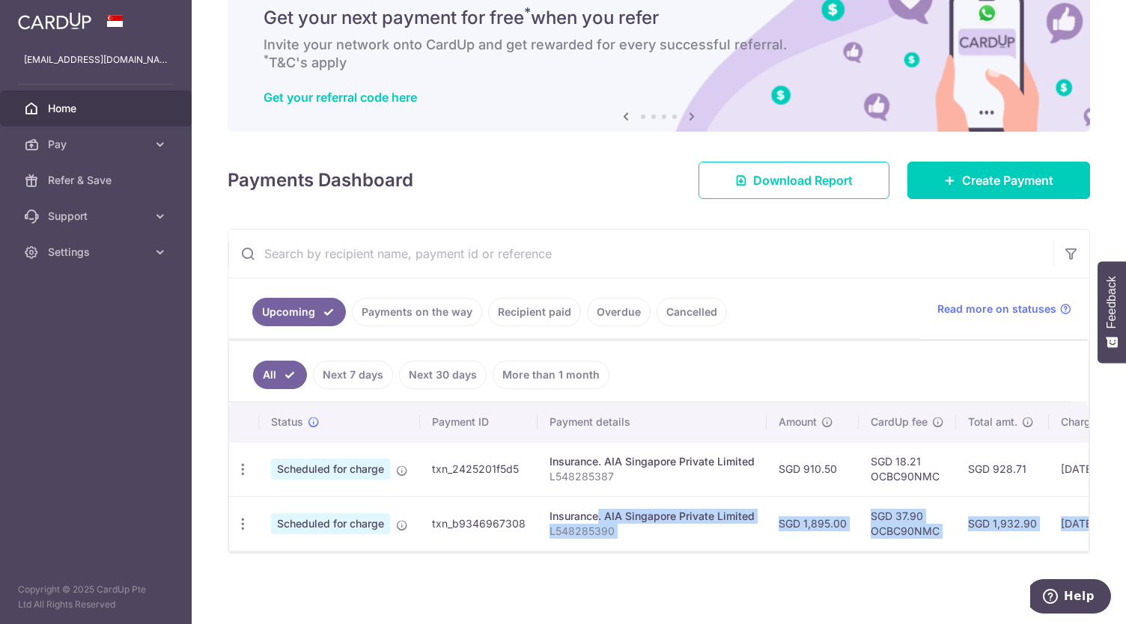
drag, startPoint x: 544, startPoint y: 505, endPoint x: 659, endPoint y: 659, distance: 192.1
click at [659, 623] on html "[EMAIL_ADDRESS][DOMAIN_NAME] Home Pay Payments Recipients Cards Refer & Save Su…" at bounding box center [563, 312] width 1126 height 624
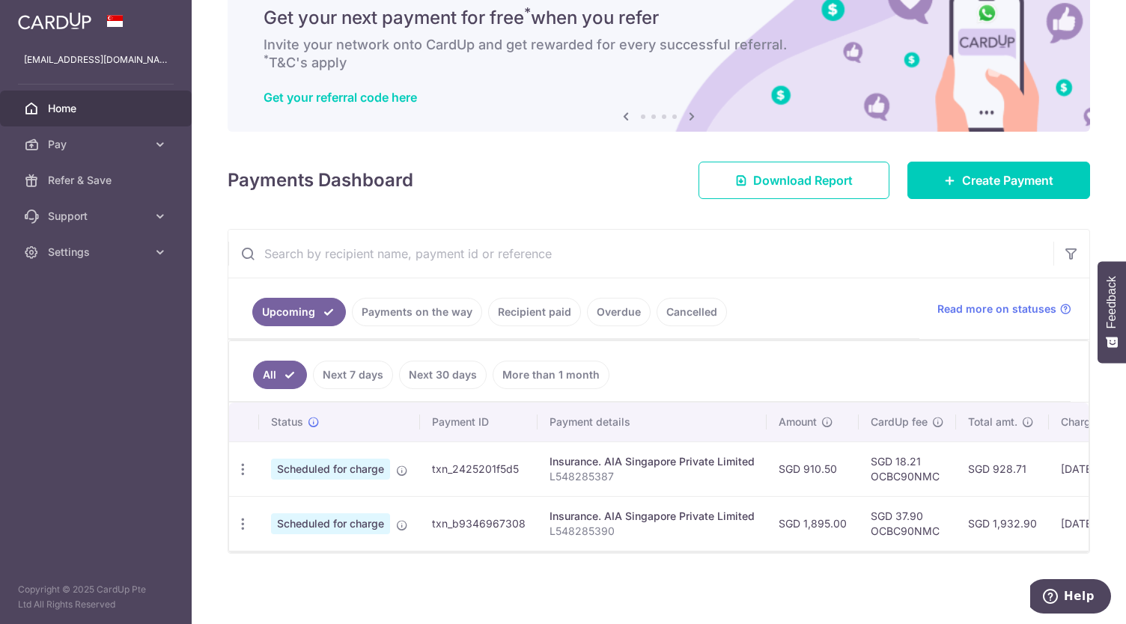
click at [674, 365] on ul "All Next 7 days Next 30 days More than 1 month" at bounding box center [649, 371] width 841 height 61
